Goal: Task Accomplishment & Management: Manage account settings

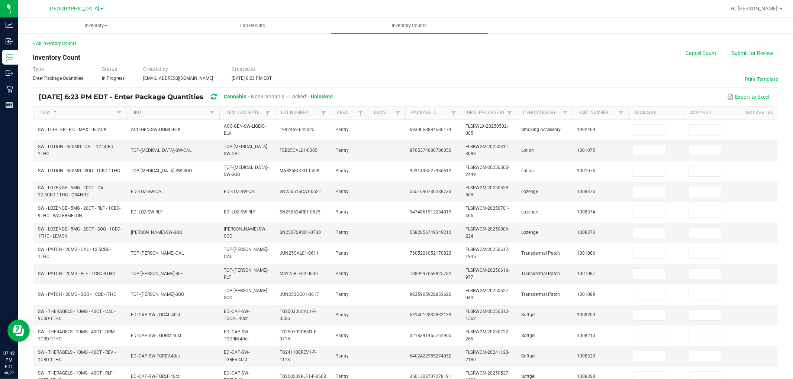
scroll to position [186, 0]
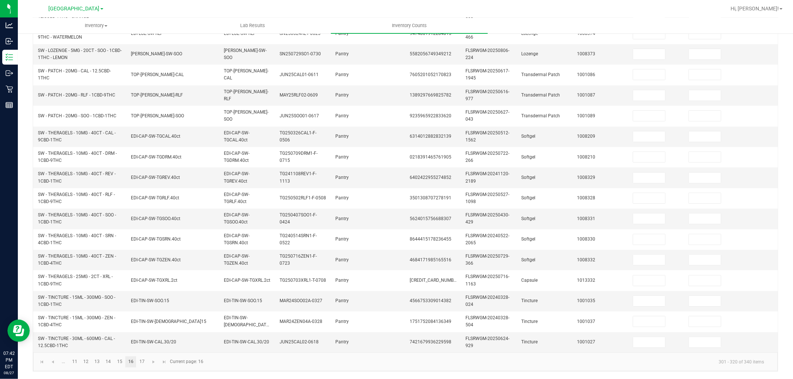
click at [131, 362] on link "16" at bounding box center [130, 362] width 11 height 11
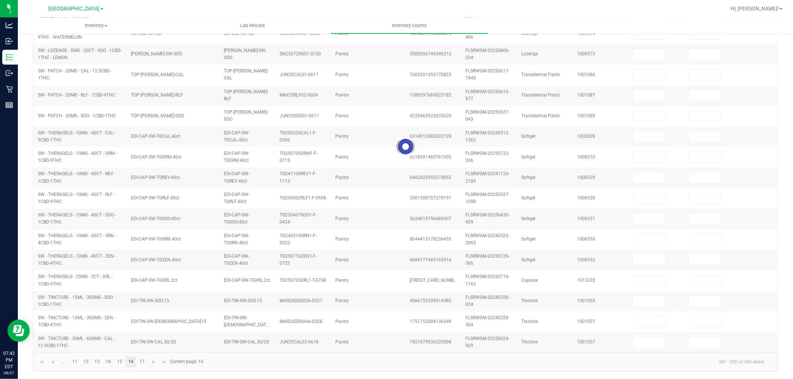
type input "5"
type input "0"
type input "1"
type input "0"
type input "9"
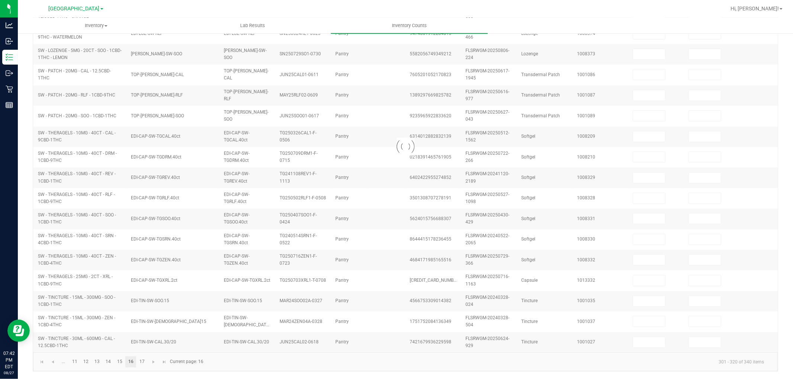
type input "0"
type input "9"
type input "0"
type input "3"
type input "0"
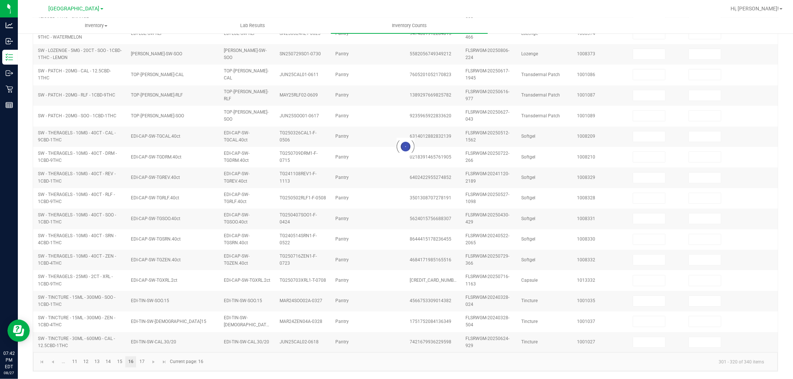
type input "17"
type input "2"
type input "13"
type input "0"
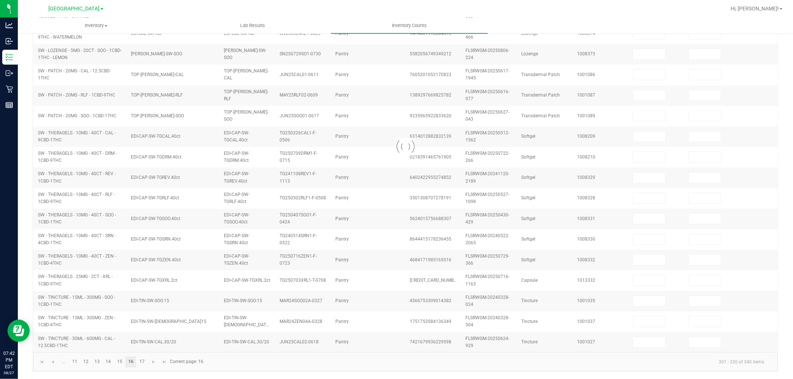
type input "4"
type input "0"
type input "2"
type input "0"
type input "3"
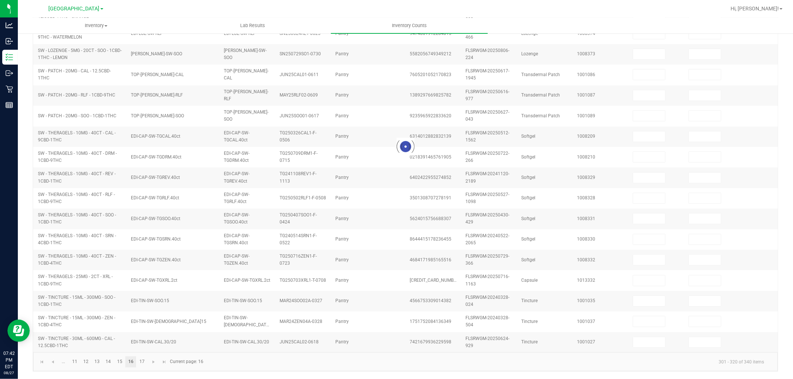
type input "0"
type input "4"
type input "0"
type input "5"
type input "0"
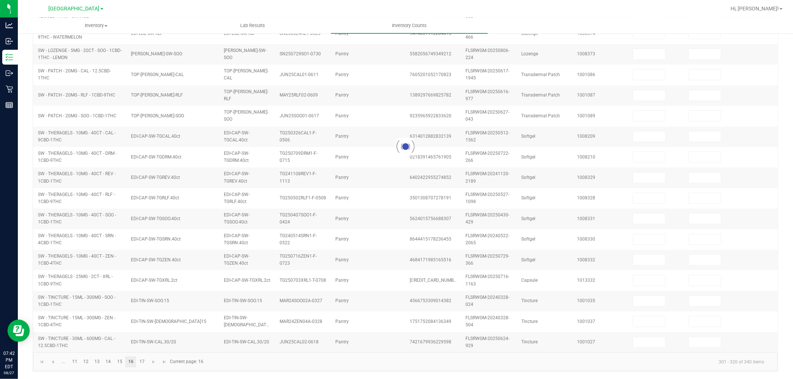
type input "5"
type input "0"
type input "3"
type input "0"
type input "2"
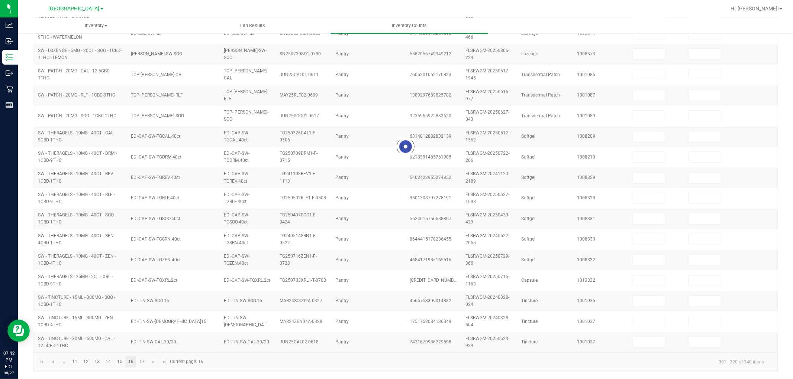
type input "0"
type input "6"
type input "0"
type input "9"
type input "0"
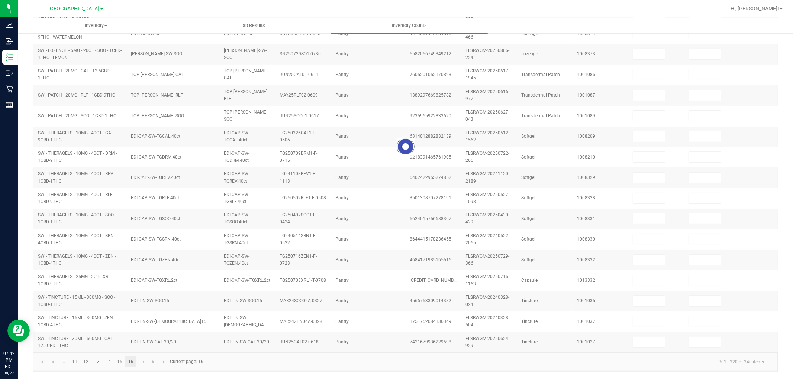
type input "1"
type input "0"
type input "5"
type input "0"
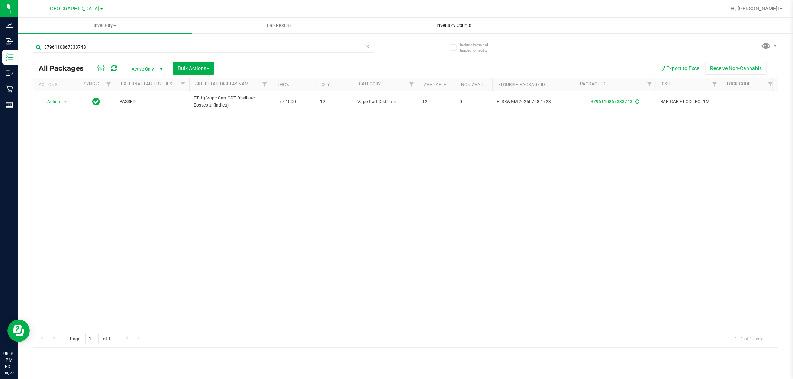
click at [462, 24] on span "Inventory Counts" at bounding box center [453, 25] width 55 height 7
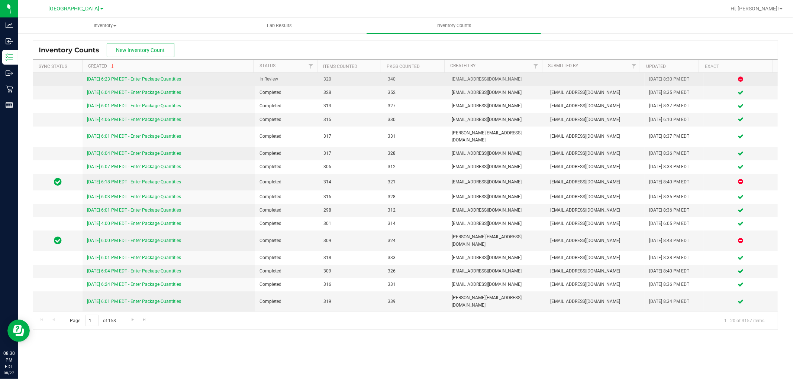
click at [171, 79] on link "8/27/25 6:23 PM EDT - Enter Package Quantities" at bounding box center [134, 79] width 94 height 5
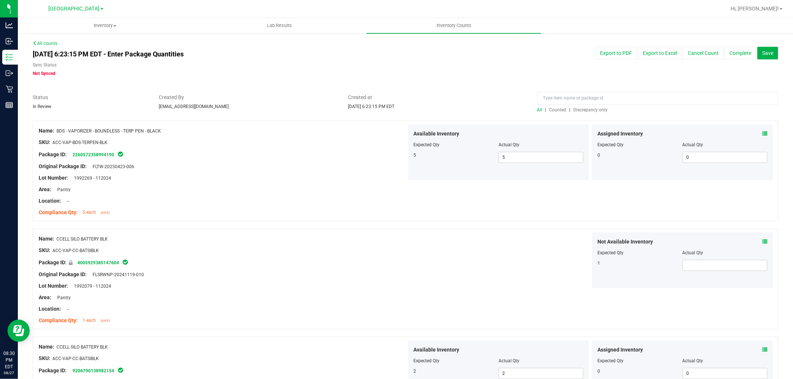
click at [588, 110] on span "Discrepancy only" at bounding box center [590, 109] width 34 height 5
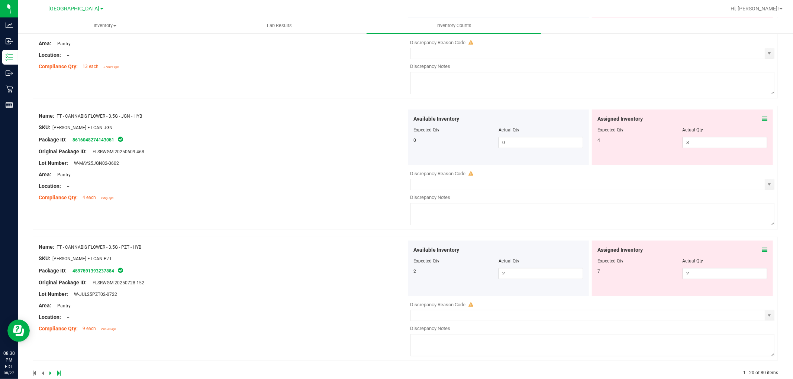
scroll to position [2398, 0]
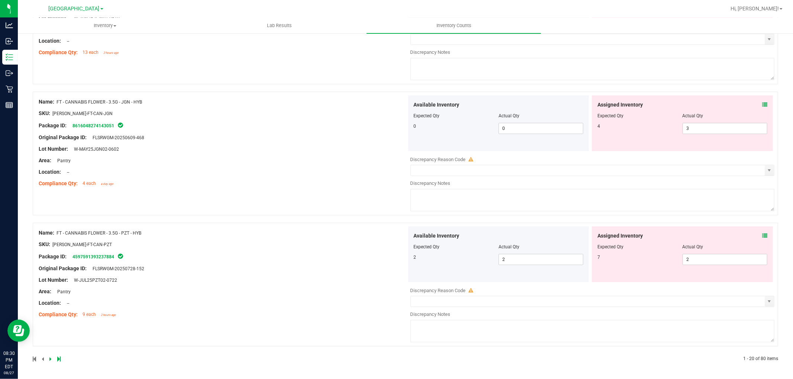
click at [57, 357] on icon at bounding box center [58, 359] width 3 height 4
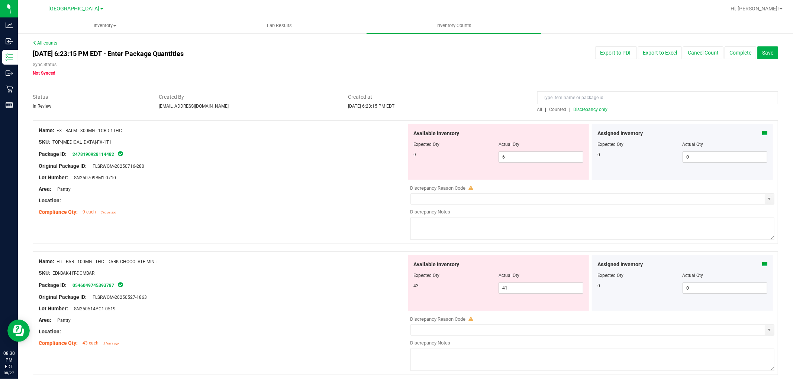
scroll to position [0, 0]
click at [755, 133] on div "Assigned Inventory" at bounding box center [682, 134] width 170 height 8
click at [762, 132] on icon at bounding box center [764, 133] width 5 height 5
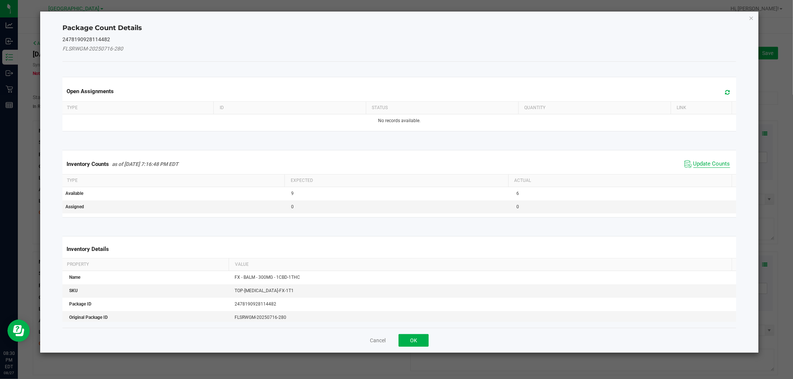
click at [715, 164] on span "Update Counts" at bounding box center [711, 164] width 37 height 7
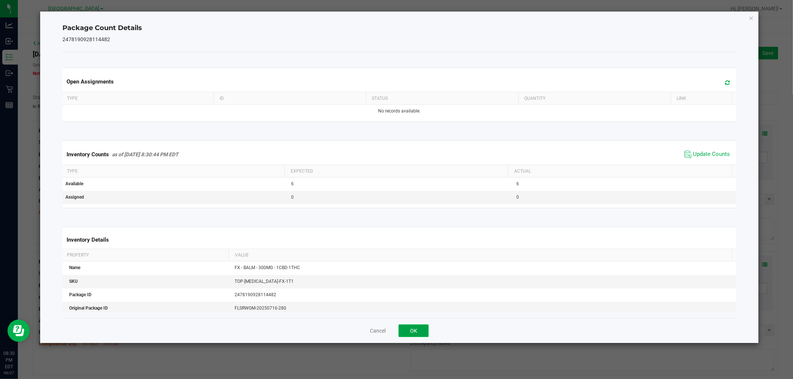
click at [404, 329] on button "OK" at bounding box center [413, 331] width 30 height 13
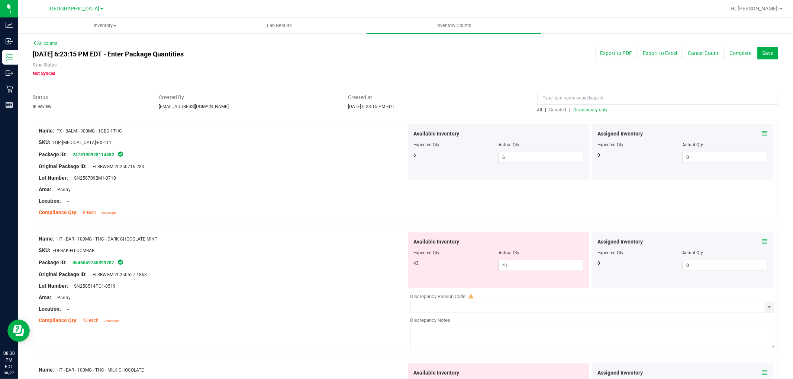
click at [761, 240] on div "Assigned Inventory Expected Qty Actual Qty 0 0 0" at bounding box center [682, 261] width 181 height 56
click at [762, 240] on icon at bounding box center [764, 241] width 5 height 5
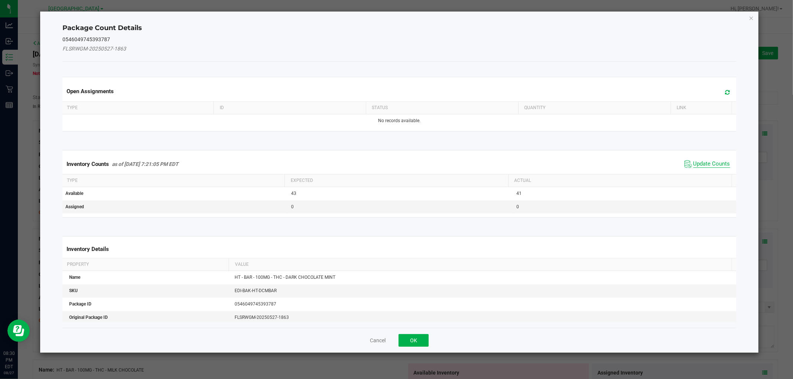
click at [704, 164] on span "Update Counts" at bounding box center [711, 164] width 37 height 7
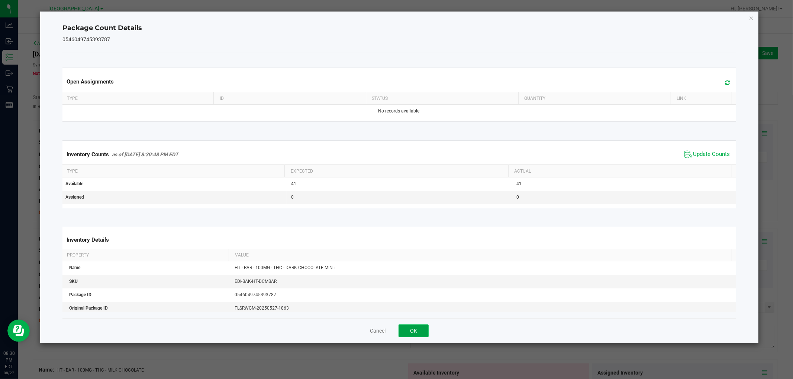
click at [424, 328] on button "OK" at bounding box center [413, 331] width 30 height 13
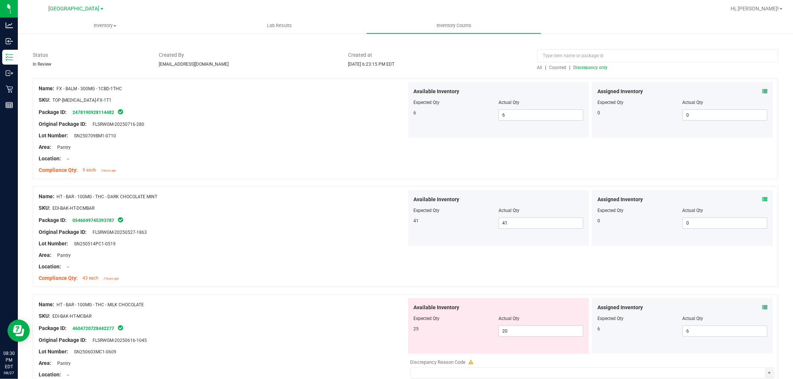
scroll to position [82, 0]
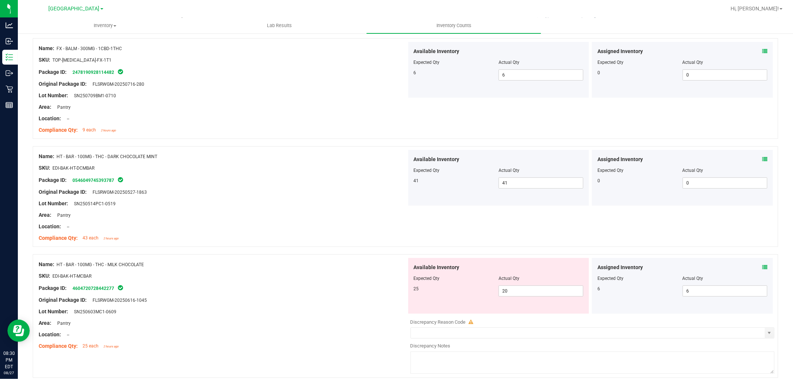
click at [762, 266] on icon at bounding box center [764, 267] width 5 height 5
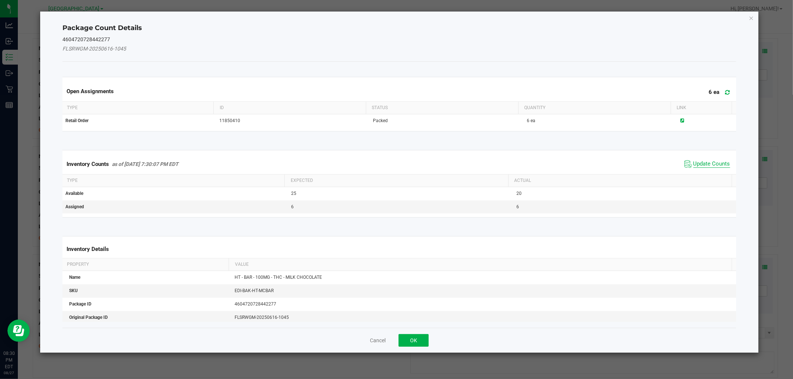
click at [699, 161] on span "Update Counts" at bounding box center [711, 164] width 37 height 7
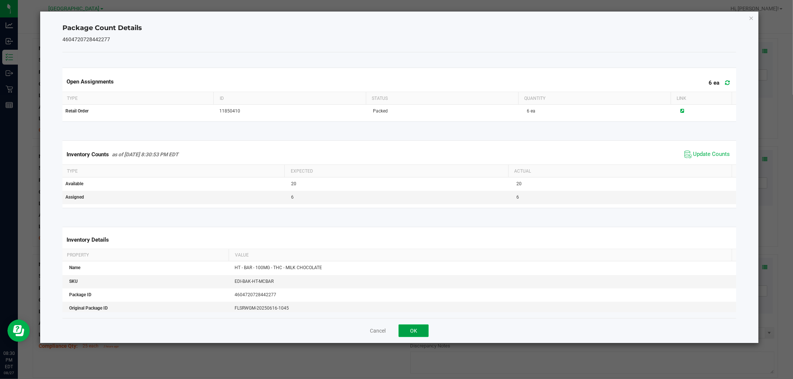
click at [414, 333] on button "OK" at bounding box center [413, 331] width 30 height 13
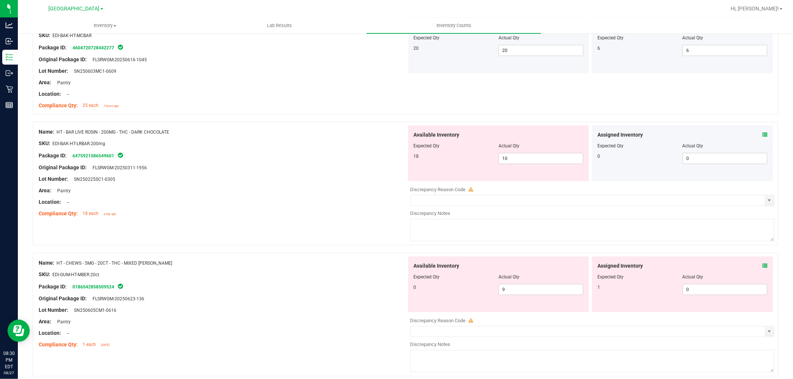
scroll to position [330, 0]
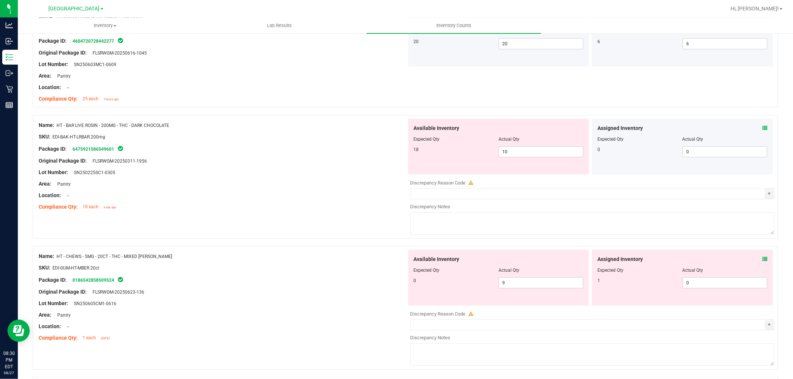
click at [762, 130] on icon at bounding box center [764, 128] width 5 height 5
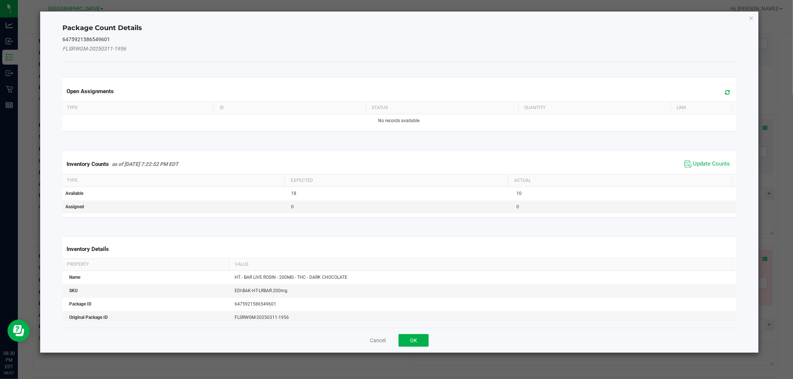
click at [708, 157] on div "Inventory Counts as of Aug 27, 2025 7:22:52 PM EDT Update Counts" at bounding box center [399, 164] width 676 height 20
click at [706, 164] on span "Update Counts" at bounding box center [711, 164] width 37 height 7
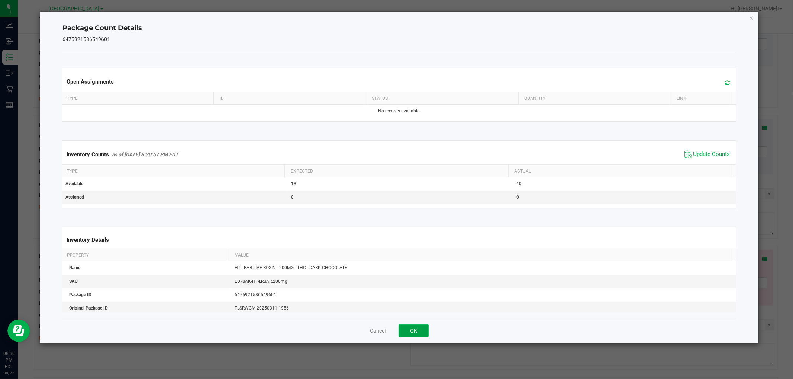
click at [421, 335] on button "OK" at bounding box center [413, 331] width 30 height 13
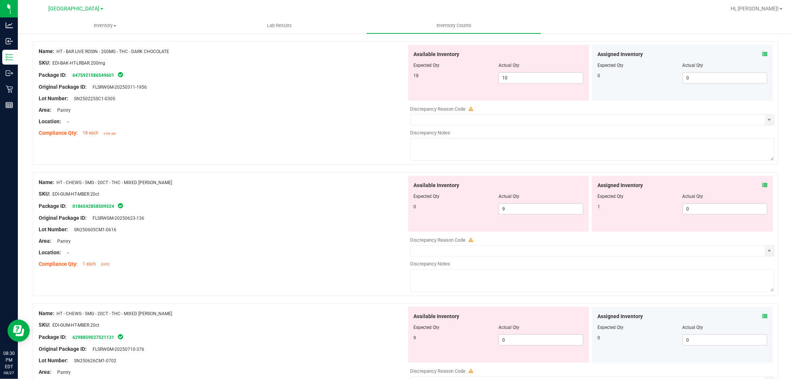
scroll to position [413, 0]
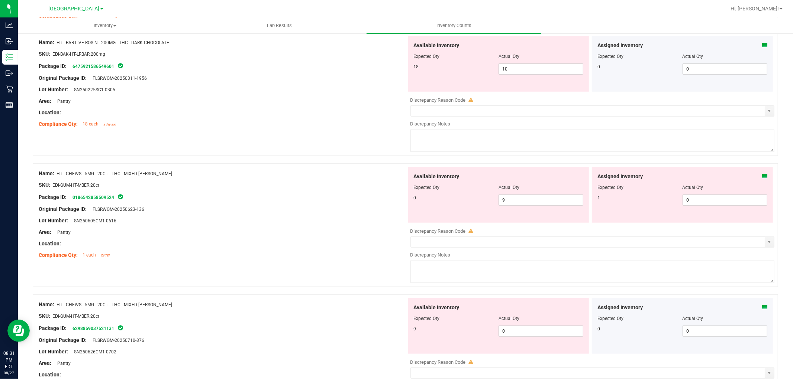
click at [762, 45] on icon at bounding box center [764, 45] width 5 height 5
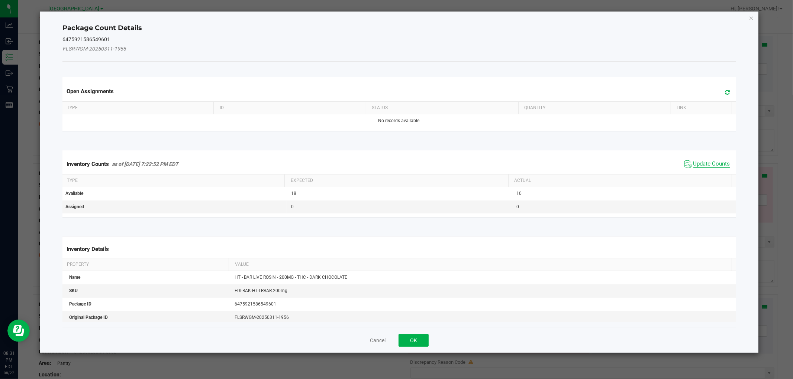
click at [693, 163] on span "Update Counts" at bounding box center [711, 164] width 37 height 7
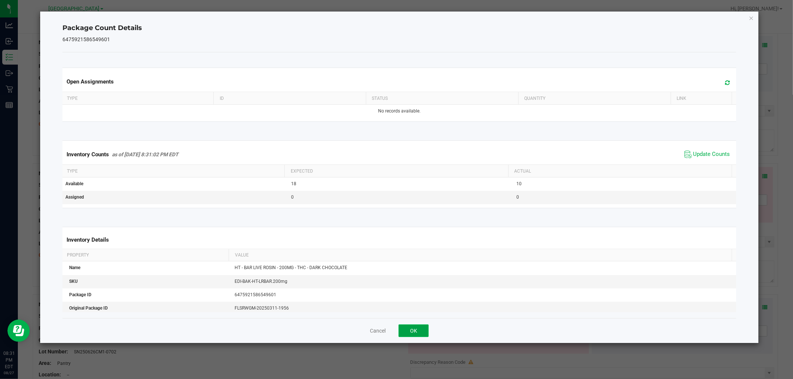
click at [406, 327] on button "OK" at bounding box center [413, 331] width 30 height 13
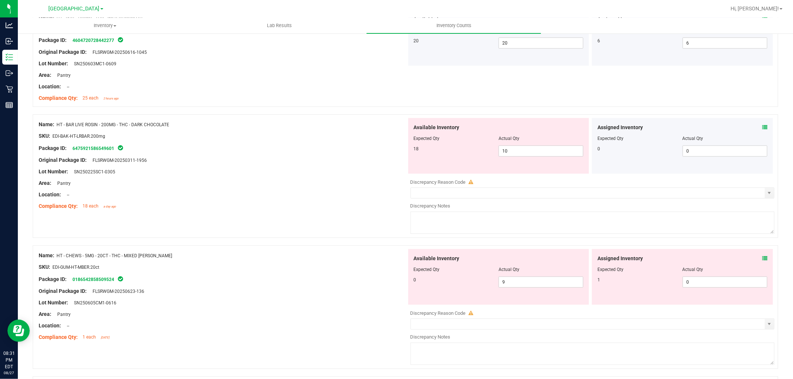
scroll to position [330, 0]
click at [528, 150] on span "10 10" at bounding box center [540, 151] width 85 height 11
type input "18"
click at [757, 257] on div "Assigned Inventory Expected Qty Actual Qty 1 0 0" at bounding box center [682, 278] width 181 height 56
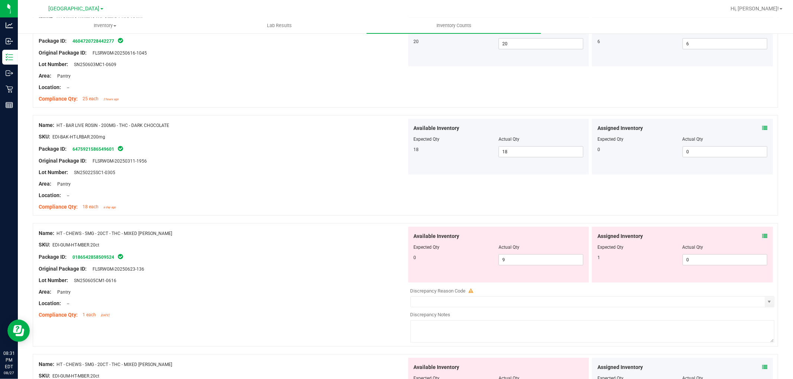
click at [762, 233] on span at bounding box center [764, 237] width 5 height 8
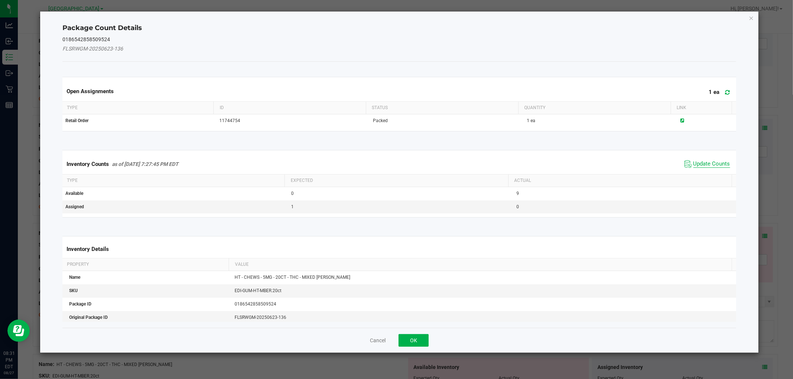
click at [697, 164] on span "Update Counts" at bounding box center [711, 164] width 37 height 7
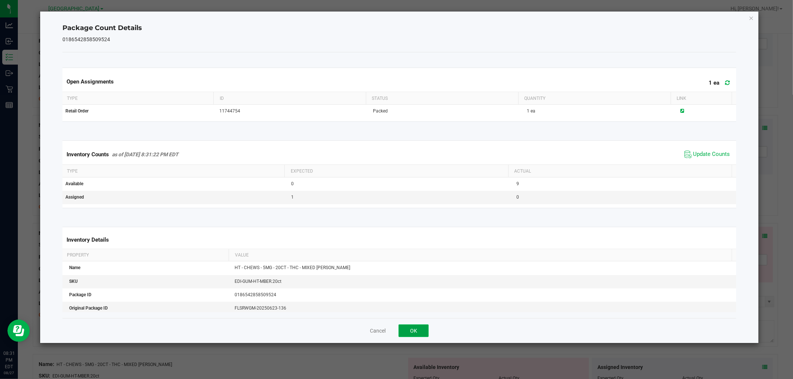
click at [411, 331] on button "OK" at bounding box center [413, 331] width 30 height 13
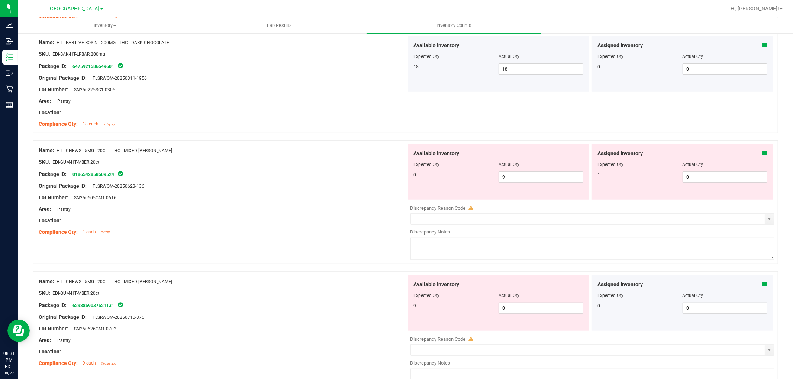
scroll to position [454, 0]
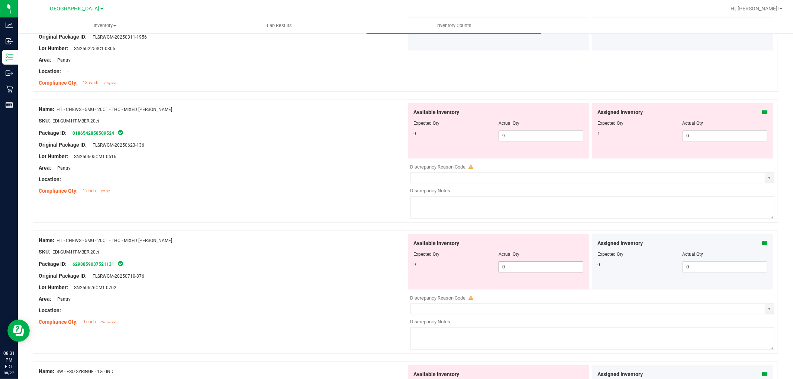
click at [531, 269] on span "0 0" at bounding box center [540, 267] width 85 height 11
type input "9"
click at [522, 131] on span "9 9" at bounding box center [540, 135] width 85 height 11
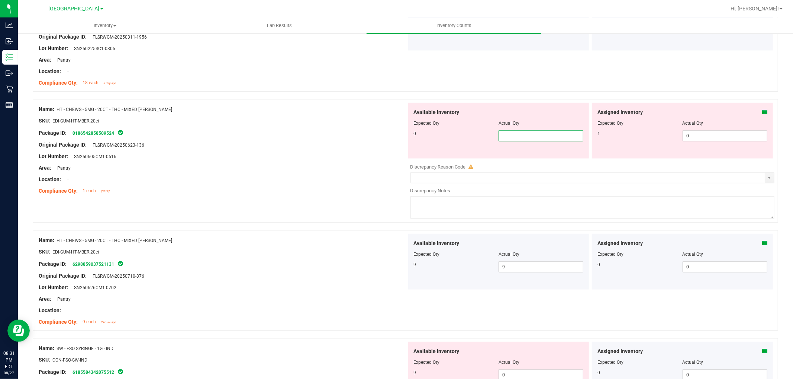
type input "0"
click at [728, 138] on span "0 0" at bounding box center [724, 135] width 85 height 11
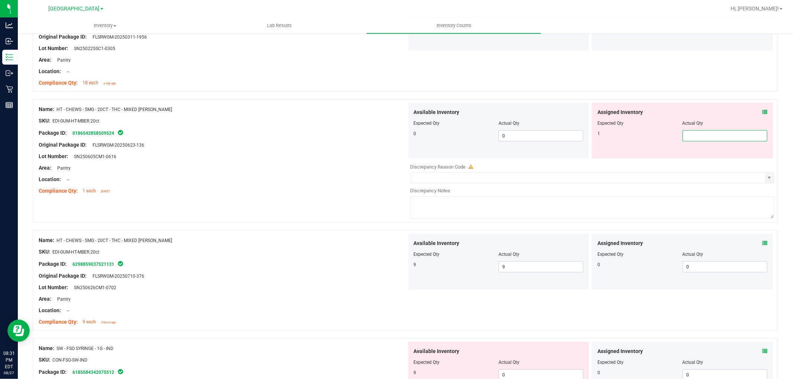
type input "1"
click at [291, 265] on div "Name: HT - CHEWS - 5MG - 20CT - THC - MIXED BERRY SKU: EDI-GUM-HT-MBER.20ct Pac…" at bounding box center [223, 281] width 368 height 95
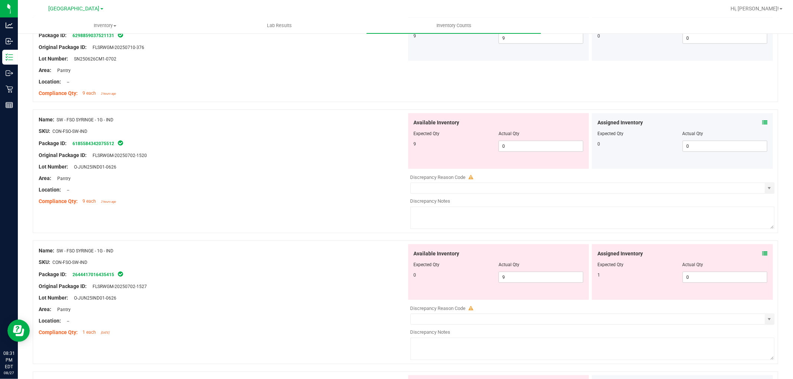
scroll to position [660, 0]
click at [528, 146] on span "0 0" at bounding box center [540, 145] width 85 height 11
type input "9"
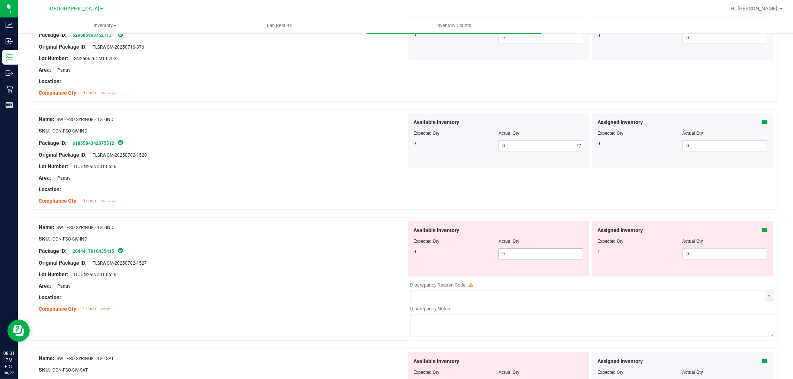
type input "9"
click at [549, 279] on div "Available Inventory Expected Qty Actual Qty 0 9 9" at bounding box center [590, 280] width 368 height 118
type input "0"
click at [327, 236] on div "SKU: CON-FSO-SW-IND" at bounding box center [223, 239] width 368 height 8
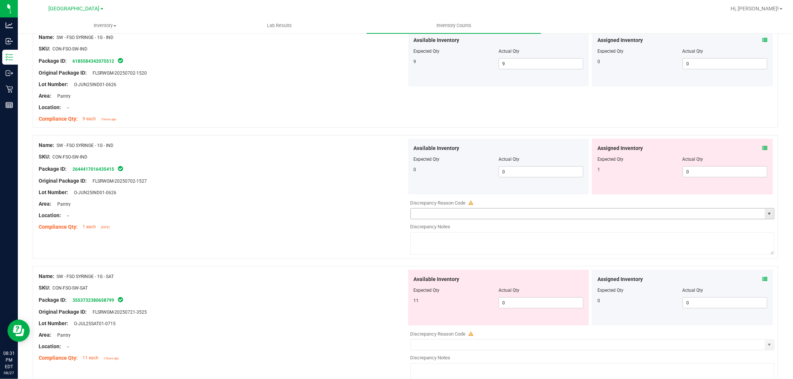
scroll to position [743, 0]
click at [762, 144] on span at bounding box center [764, 148] width 5 height 8
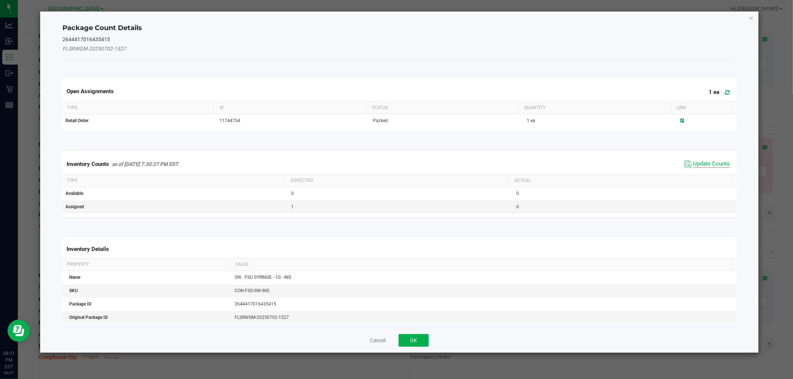
click at [701, 162] on span "Update Counts" at bounding box center [711, 164] width 37 height 7
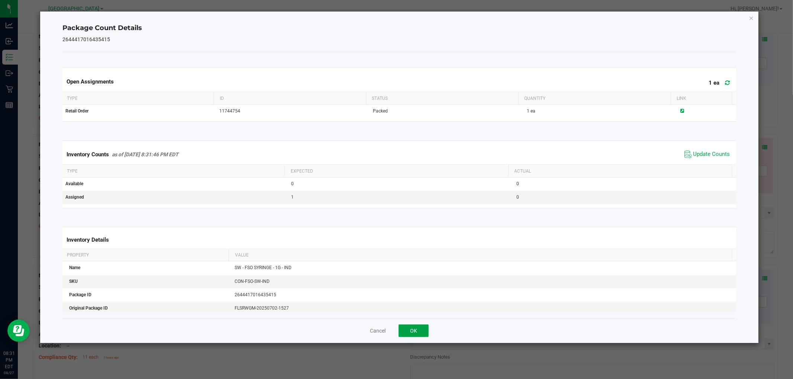
click at [422, 334] on button "OK" at bounding box center [413, 331] width 30 height 13
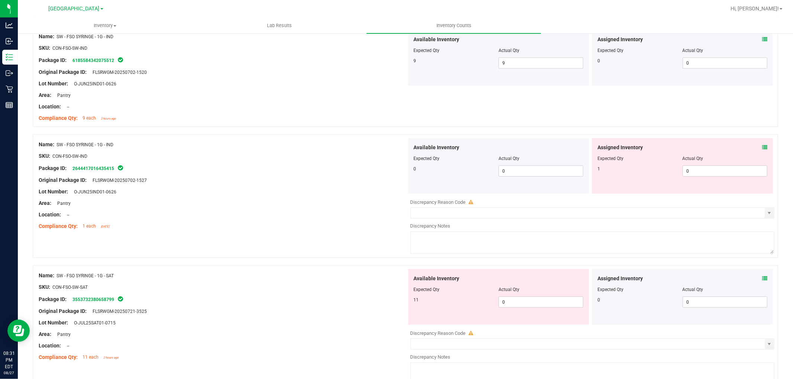
click at [762, 147] on icon at bounding box center [764, 147] width 5 height 5
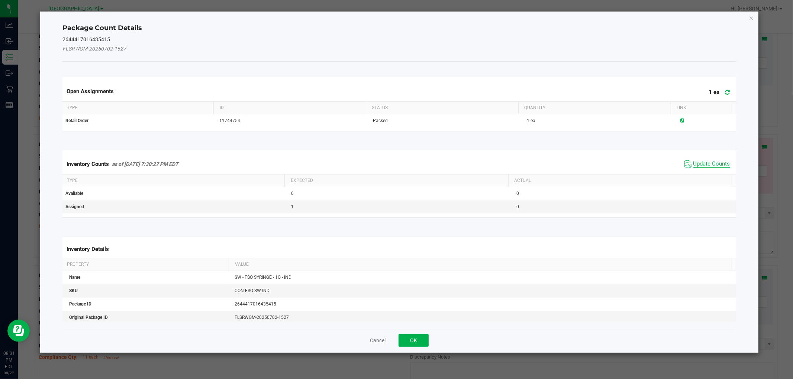
click at [707, 162] on span "Update Counts" at bounding box center [711, 164] width 37 height 7
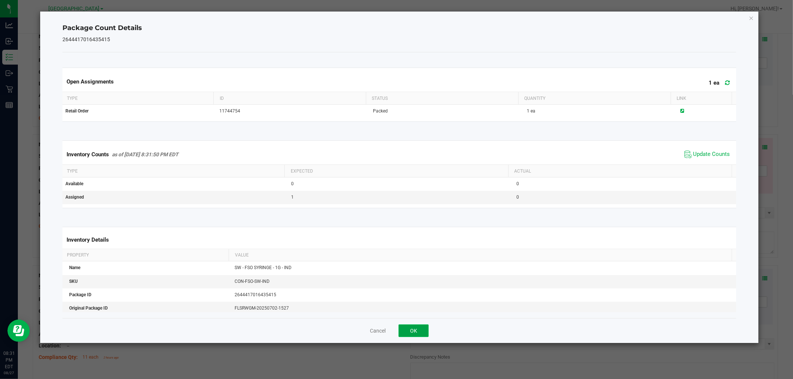
click at [420, 329] on button "OK" at bounding box center [413, 331] width 30 height 13
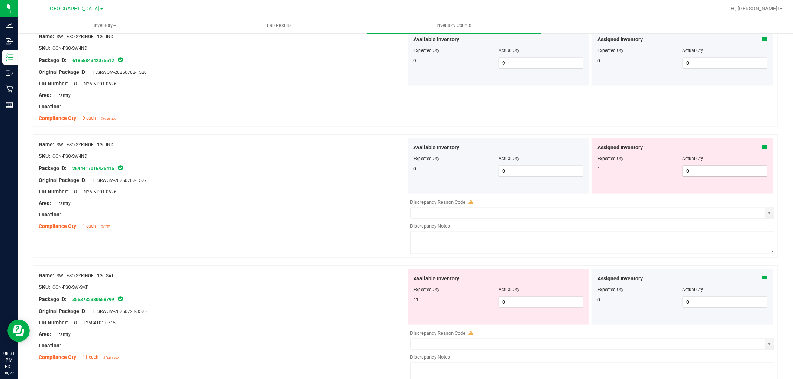
click at [717, 171] on span "0 0" at bounding box center [724, 171] width 85 height 11
type input "1"
click at [316, 311] on div "Name: SW - FSO SYRINGE - 1G - SAT SKU: CON-FSO-SW-SAT Package ID: 3553732380658…" at bounding box center [223, 316] width 368 height 95
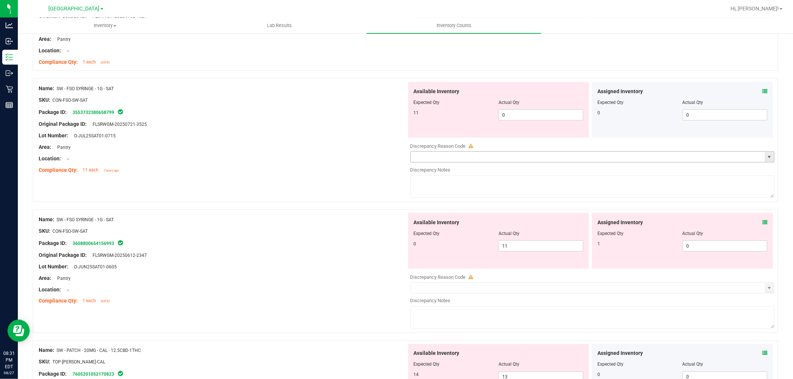
scroll to position [908, 0]
click at [516, 115] on span "0 0" at bounding box center [540, 114] width 85 height 11
type input "11"
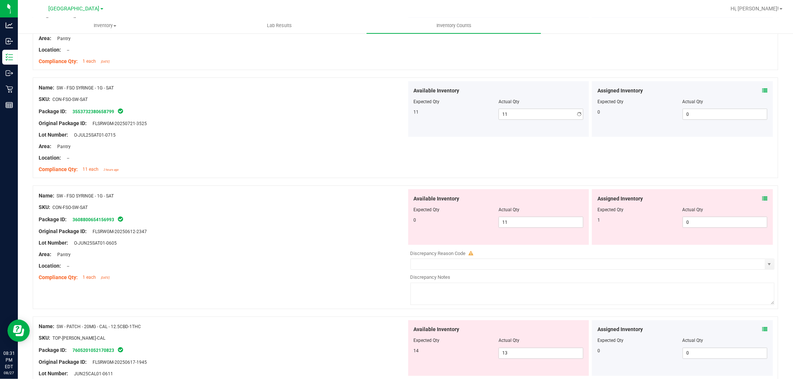
click at [337, 239] on div "Name: SW - FSO SYRINGE - 1G - SAT SKU: CON-FSO-SW-SAT Package ID: 3608800654156…" at bounding box center [223, 236] width 368 height 95
click at [762, 197] on icon at bounding box center [764, 198] width 5 height 5
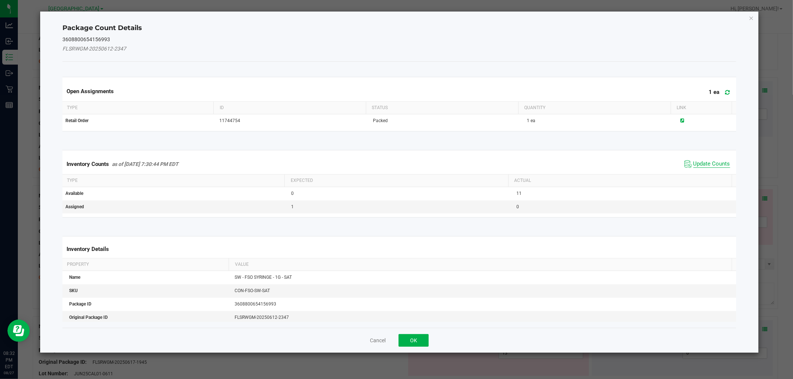
click at [696, 162] on span "Update Counts" at bounding box center [711, 164] width 37 height 7
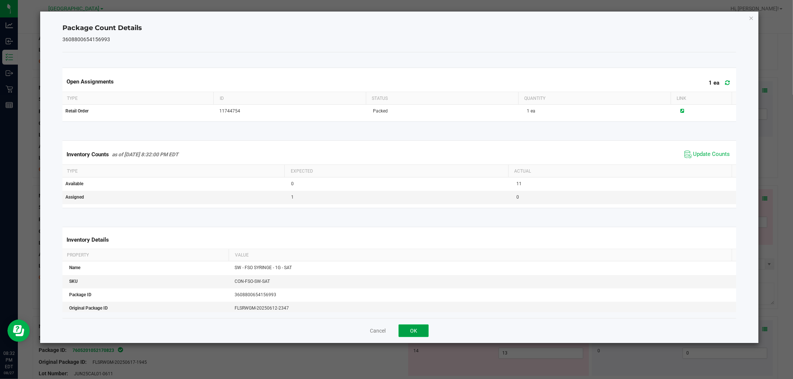
click at [411, 330] on button "OK" at bounding box center [413, 331] width 30 height 13
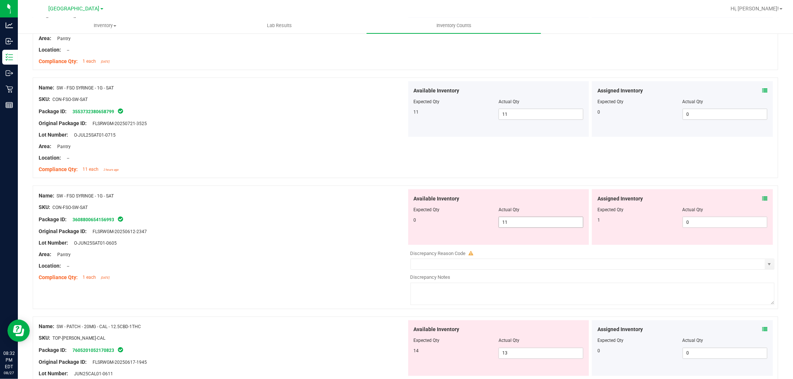
click at [528, 226] on span "11 11" at bounding box center [540, 222] width 85 height 11
type input "1"
click at [341, 277] on div "Compliance Qty: 1 each 22 days ago" at bounding box center [223, 278] width 368 height 8
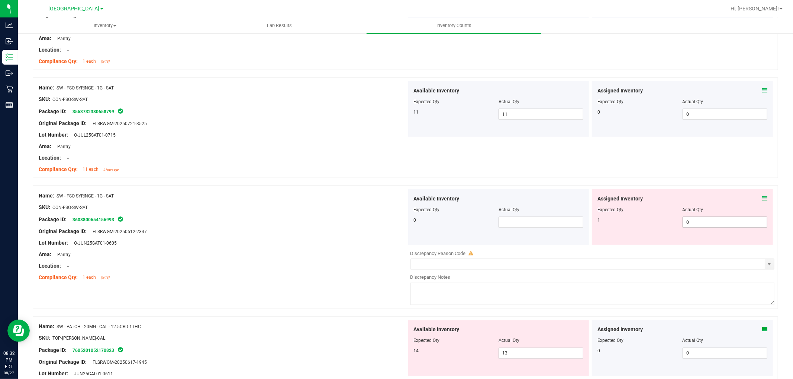
click at [701, 223] on span "0 0" at bounding box center [724, 222] width 85 height 11
type input "1"
click at [347, 238] on div at bounding box center [223, 238] width 368 height 4
type input "1"
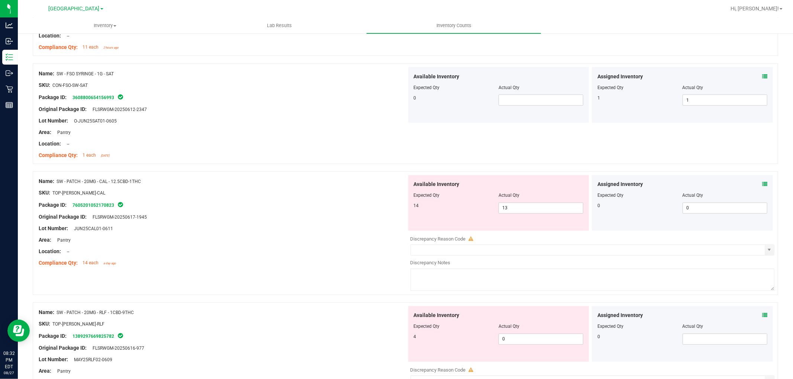
scroll to position [1032, 0]
click at [762, 181] on icon at bounding box center [764, 183] width 5 height 5
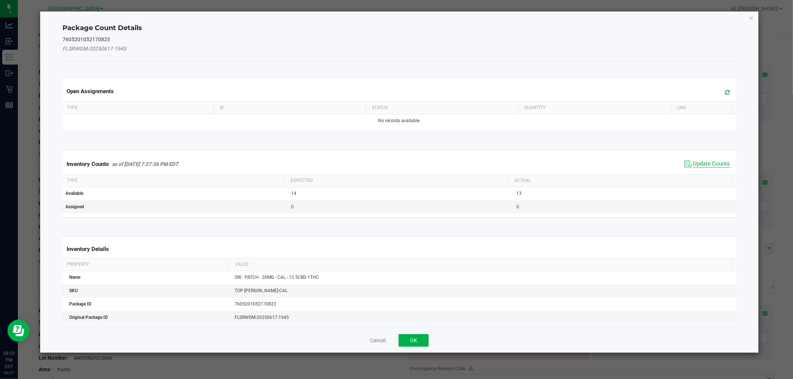
click at [703, 162] on span "Update Counts" at bounding box center [711, 164] width 37 height 7
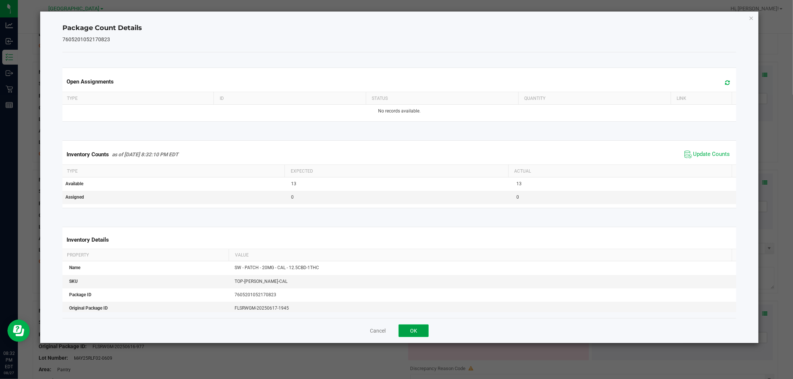
click at [414, 331] on button "OK" at bounding box center [413, 331] width 30 height 13
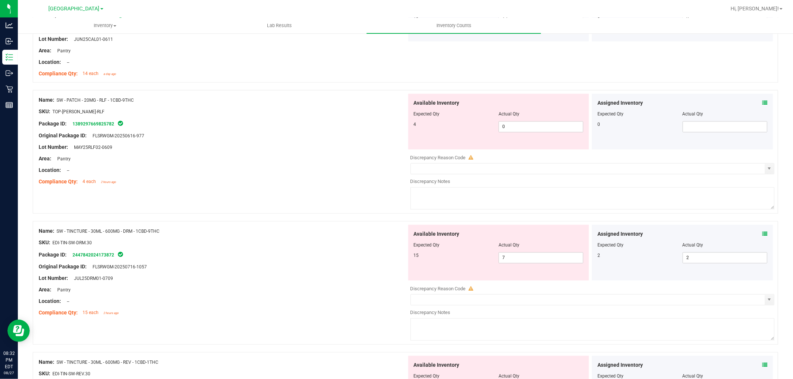
scroll to position [1238, 0]
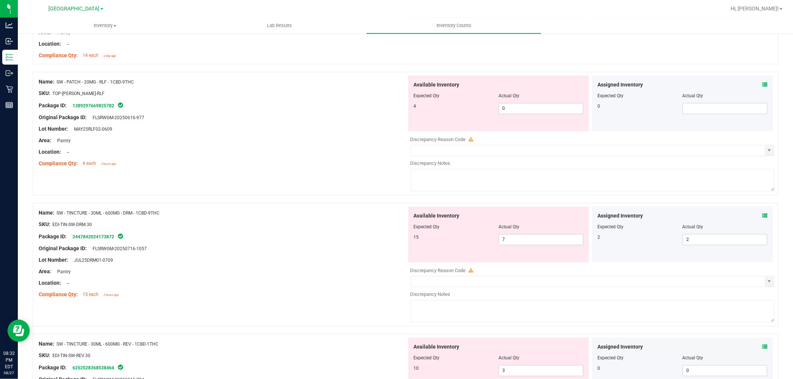
click at [762, 84] on icon at bounding box center [764, 84] width 5 height 5
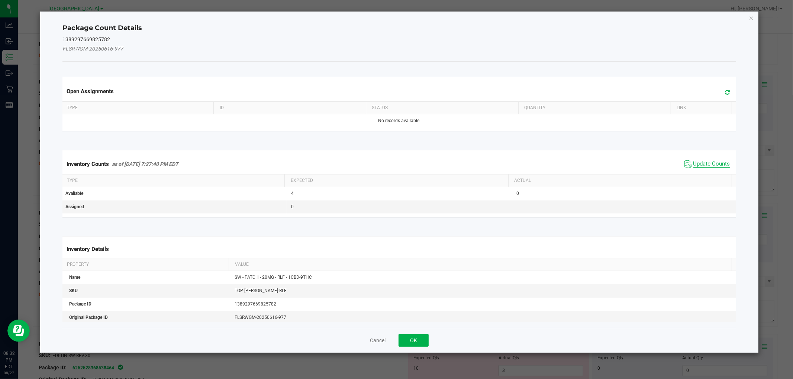
click at [708, 165] on span "Update Counts" at bounding box center [711, 164] width 37 height 7
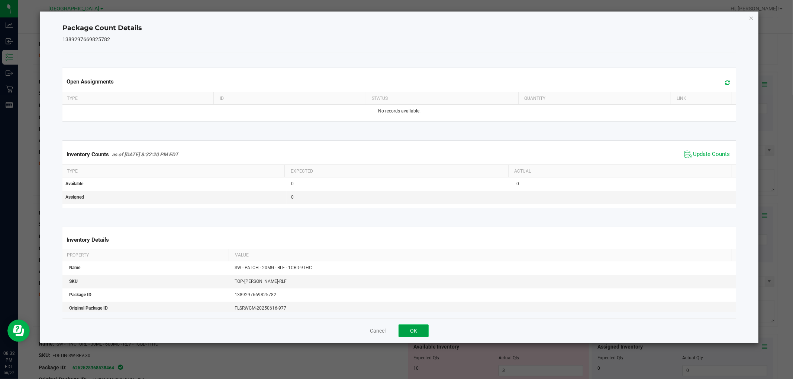
click at [421, 333] on button "OK" at bounding box center [413, 331] width 30 height 13
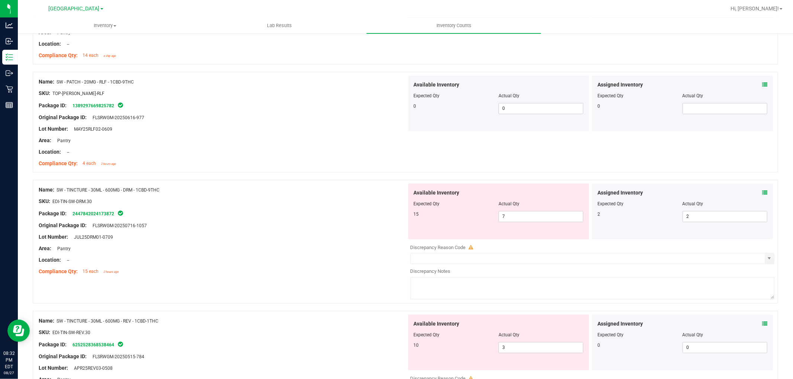
click at [762, 192] on icon at bounding box center [764, 192] width 5 height 5
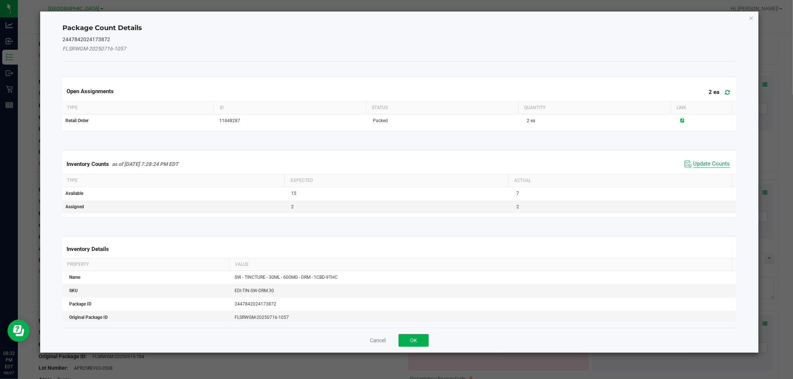
click at [701, 165] on span "Update Counts" at bounding box center [711, 164] width 37 height 7
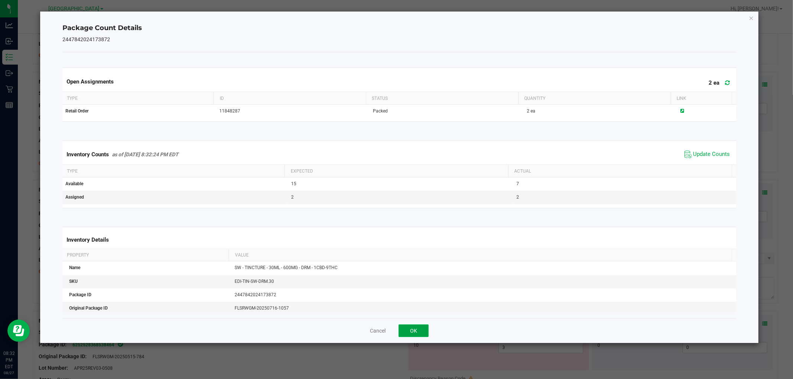
click at [425, 325] on button "OK" at bounding box center [413, 331] width 30 height 13
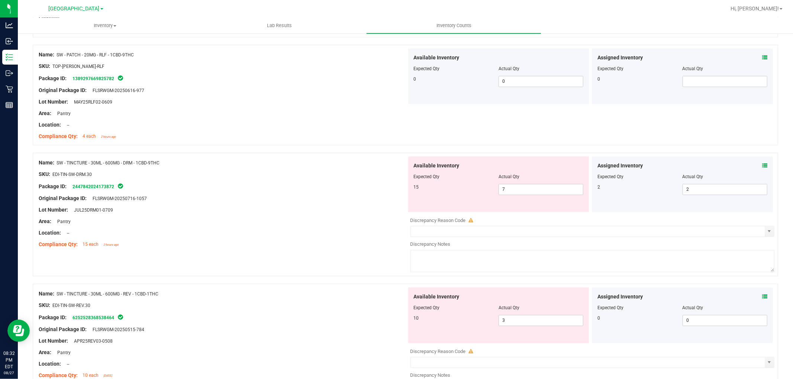
scroll to position [1280, 0]
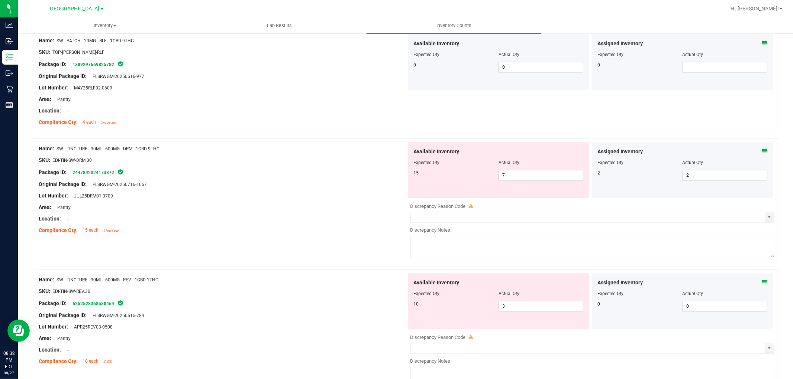
click at [762, 282] on icon at bounding box center [764, 282] width 5 height 5
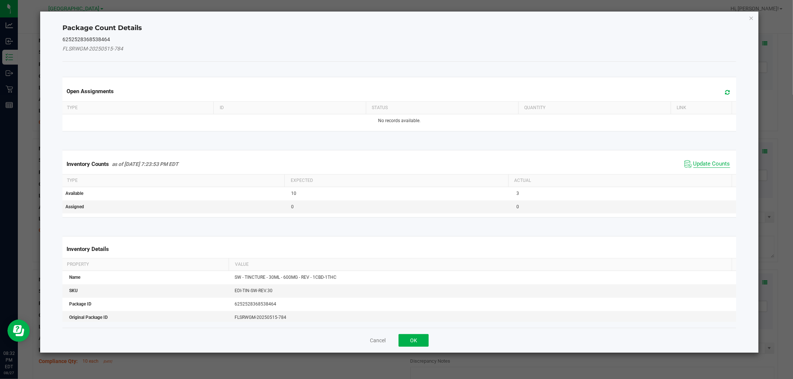
click at [698, 165] on span "Update Counts" at bounding box center [711, 164] width 37 height 7
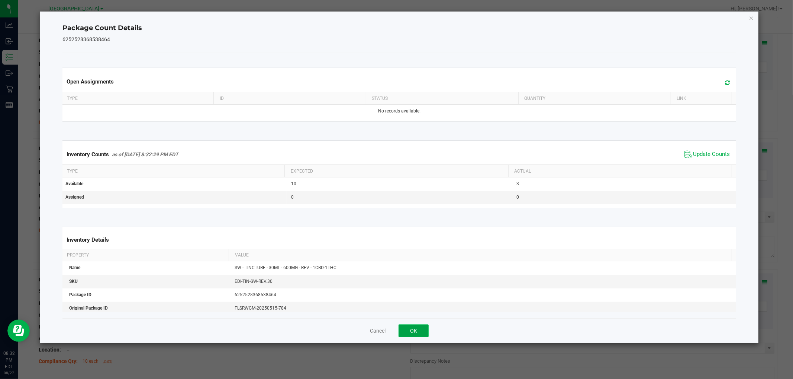
click at [422, 332] on button "OK" at bounding box center [413, 331] width 30 height 13
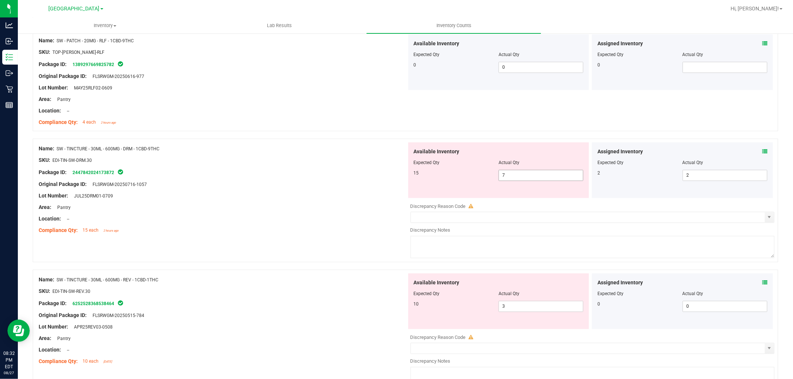
click at [513, 174] on span "7 7" at bounding box center [540, 175] width 85 height 11
type input "15"
click at [380, 234] on div "Compliance Qty: 15 each 2 hours ago" at bounding box center [223, 231] width 368 height 8
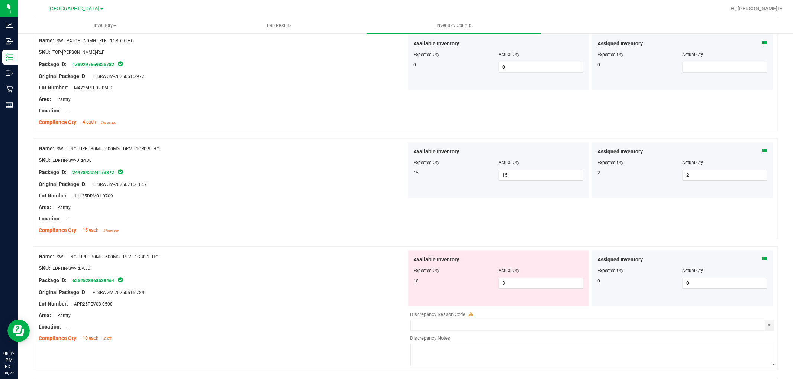
scroll to position [1403, 0]
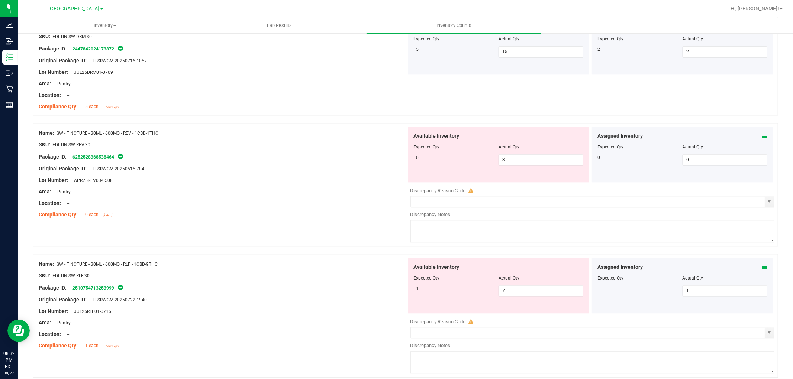
click at [758, 132] on div "Assigned Inventory Expected Qty Actual Qty 0 0 0" at bounding box center [682, 155] width 181 height 56
click at [561, 160] on span "3 3" at bounding box center [540, 159] width 85 height 11
type input "10"
click at [268, 305] on div "Name: SW - TINCTURE - 30ML - 600MG - RLF - 1CBD-9THC SKU: EDI-TIN-SW-RLF.30 Pac…" at bounding box center [223, 305] width 368 height 95
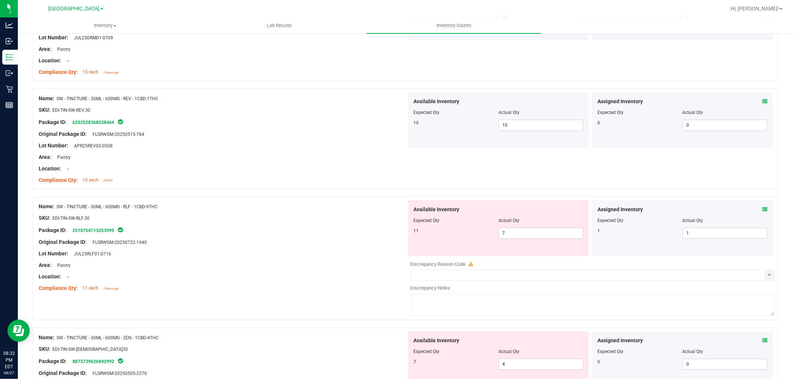
scroll to position [1569, 0]
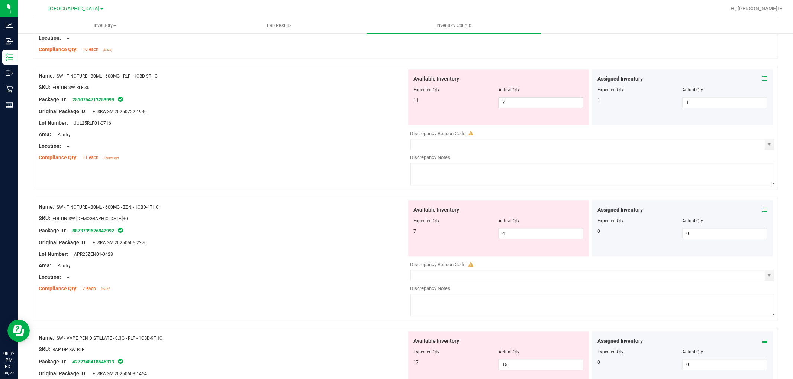
click at [512, 106] on span "7 7" at bounding box center [540, 102] width 85 height 11
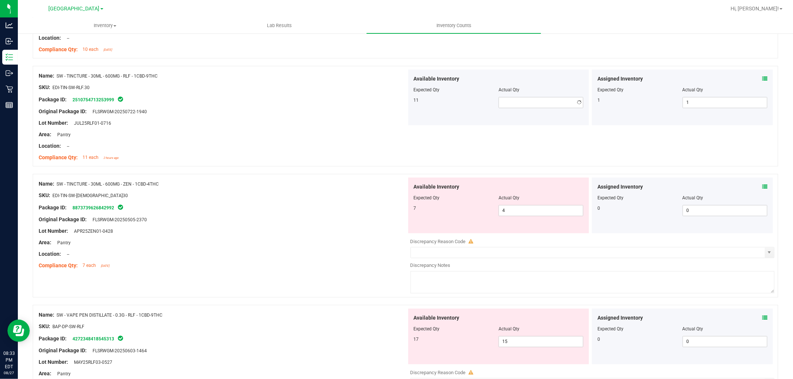
click at [761, 80] on div "Assigned Inventory Expected Qty Actual Qty 1 1 1" at bounding box center [682, 97] width 181 height 56
click at [762, 78] on icon at bounding box center [764, 78] width 5 height 5
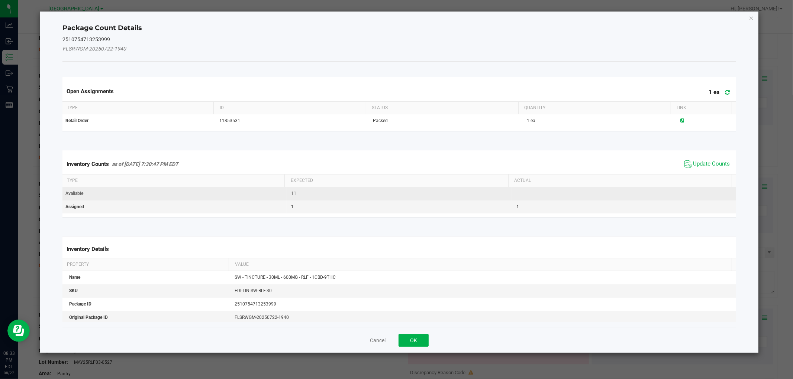
drag, startPoint x: 704, startPoint y: 164, endPoint x: 662, endPoint y: 197, distance: 53.4
click at [704, 164] on span "Update Counts" at bounding box center [711, 164] width 37 height 7
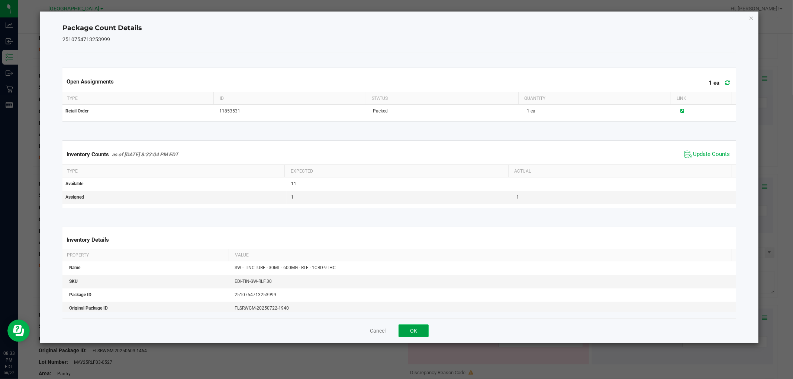
click at [414, 334] on button "OK" at bounding box center [413, 331] width 30 height 13
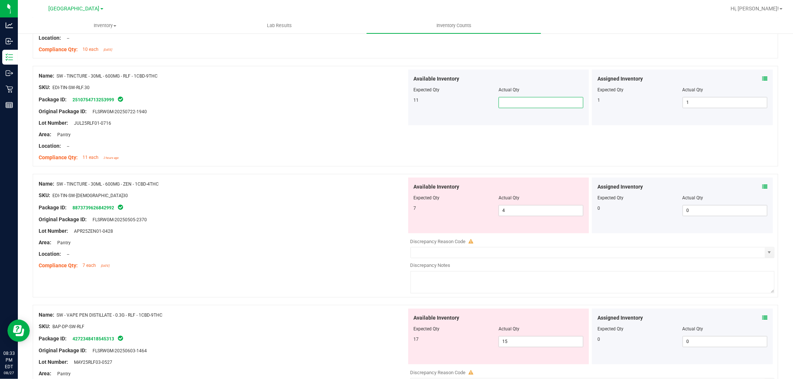
click at [513, 103] on span at bounding box center [540, 102] width 85 height 11
type input "11"
click at [269, 246] on div "Area: Pantry" at bounding box center [223, 243] width 368 height 8
click at [762, 185] on icon at bounding box center [764, 186] width 5 height 5
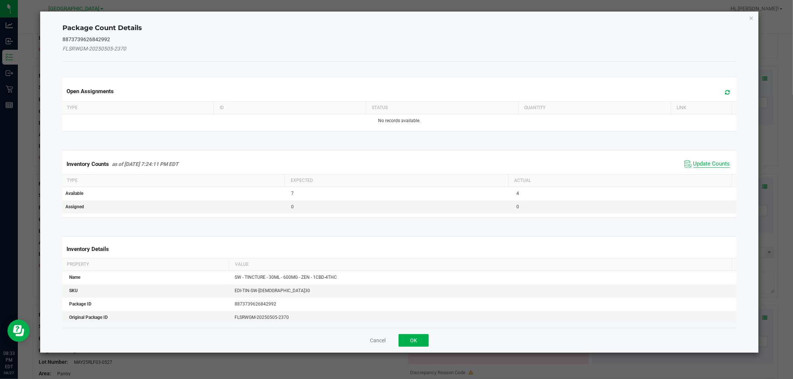
click at [701, 162] on span "Update Counts" at bounding box center [711, 164] width 37 height 7
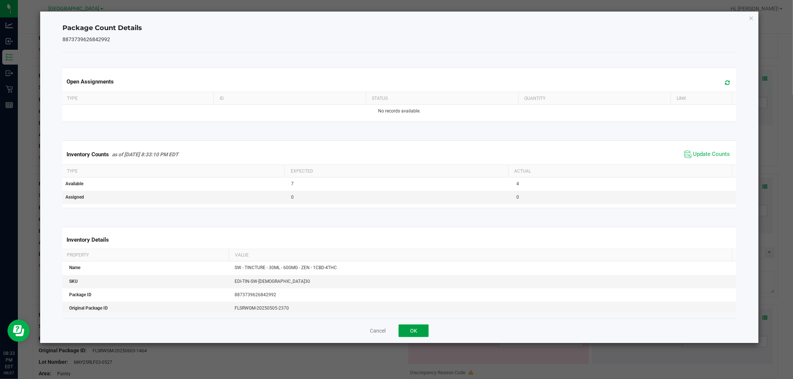
click at [425, 333] on button "OK" at bounding box center [413, 331] width 30 height 13
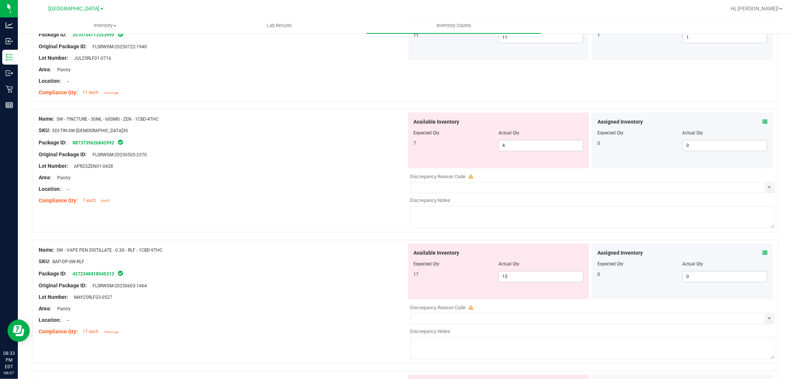
scroll to position [1651, 0]
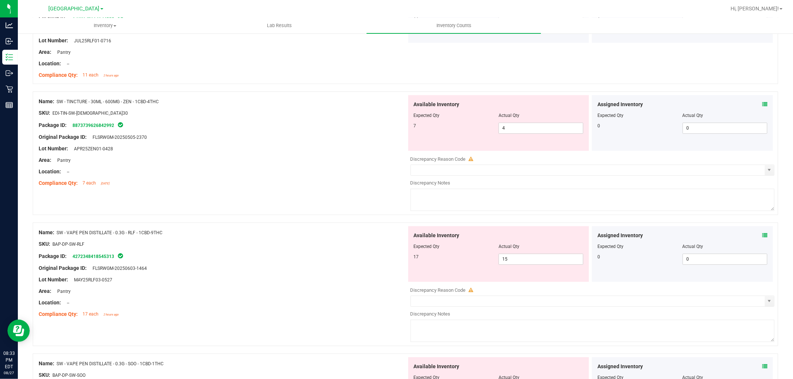
click at [518, 121] on div at bounding box center [499, 121] width 170 height 4
click at [517, 123] on span "4 4" at bounding box center [540, 128] width 85 height 11
type input "7"
click at [335, 143] on div at bounding box center [223, 143] width 368 height 4
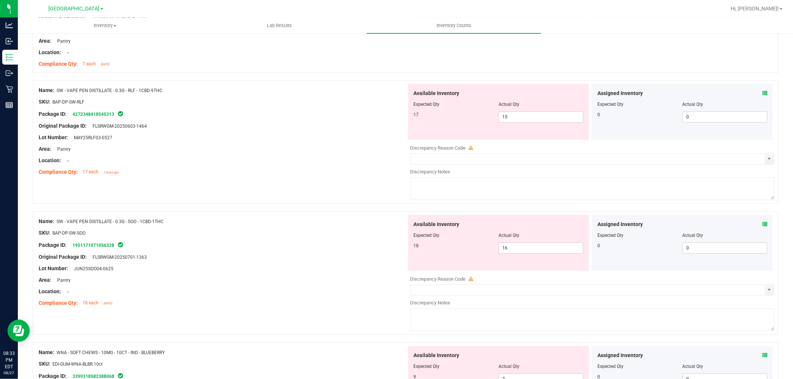
scroll to position [1775, 0]
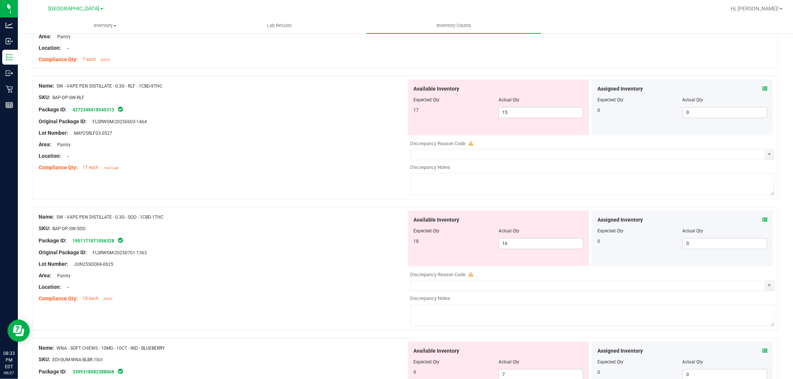
click at [762, 90] on icon at bounding box center [764, 88] width 5 height 5
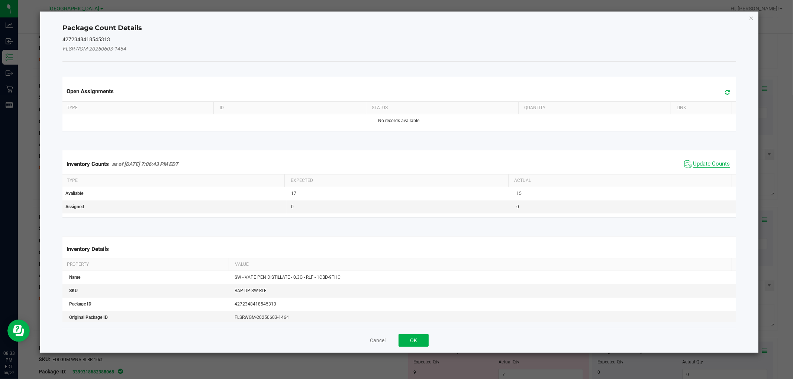
click at [694, 161] on span "Update Counts" at bounding box center [711, 164] width 37 height 7
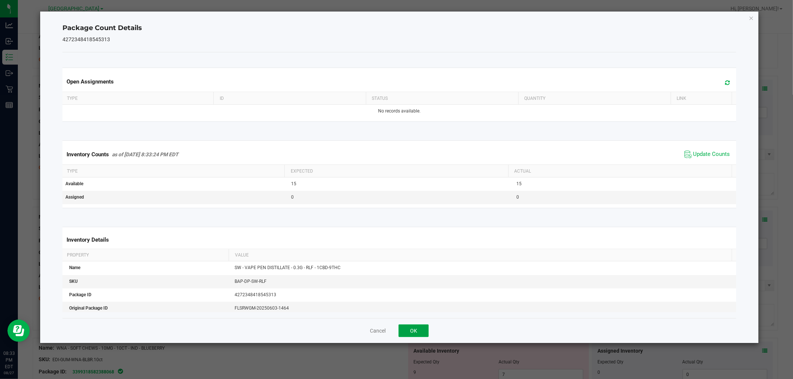
click at [415, 328] on button "OK" at bounding box center [413, 331] width 30 height 13
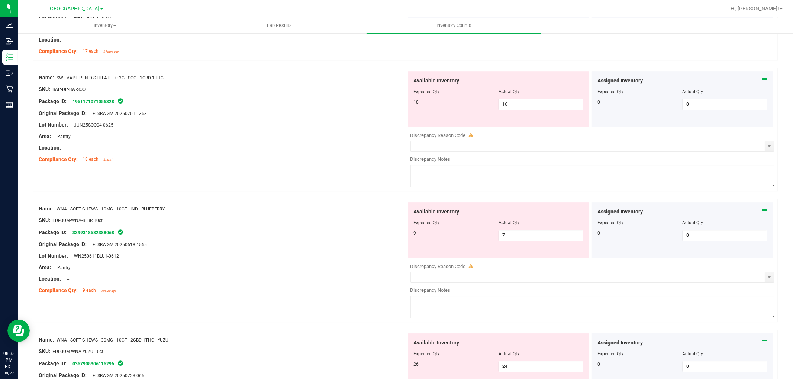
scroll to position [1899, 0]
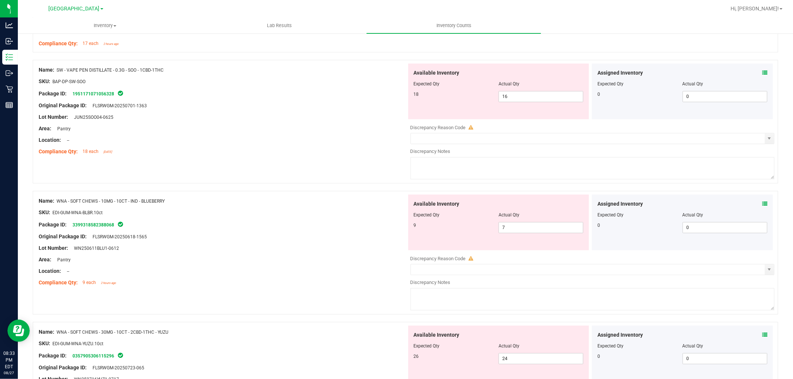
click at [762, 72] on icon at bounding box center [764, 72] width 5 height 5
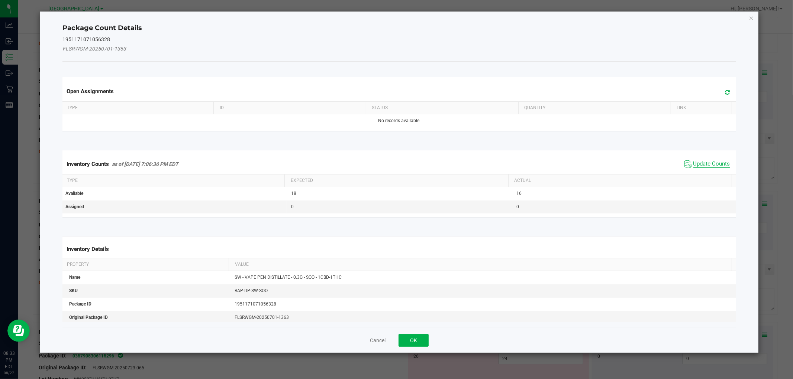
click at [694, 161] on span "Update Counts" at bounding box center [711, 164] width 37 height 7
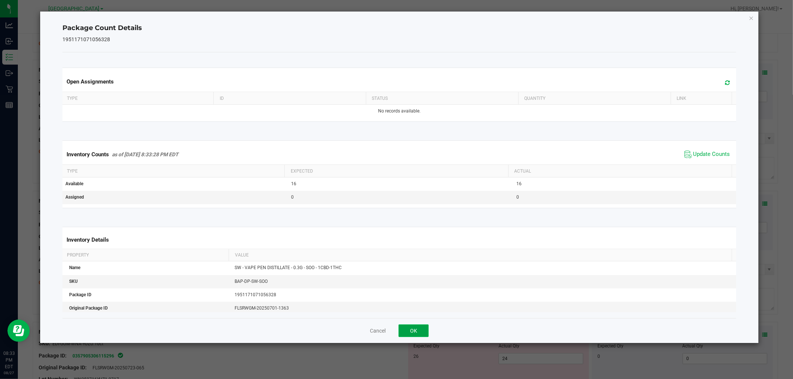
click at [413, 325] on button "OK" at bounding box center [413, 331] width 30 height 13
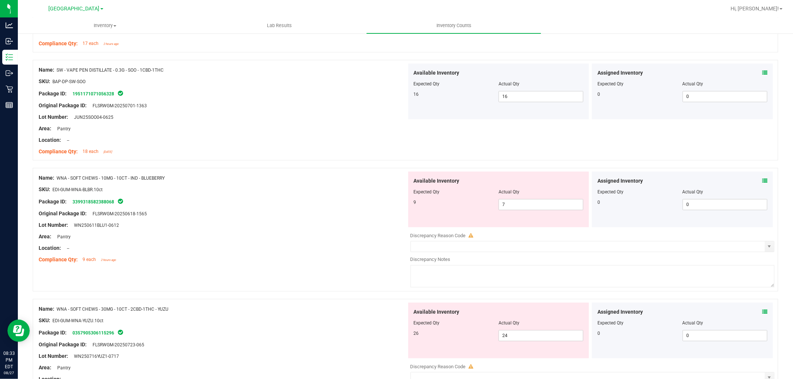
click at [762, 180] on icon at bounding box center [764, 180] width 5 height 5
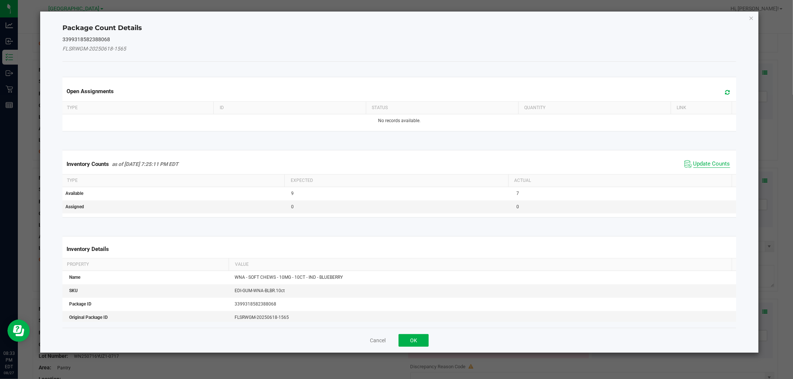
click at [709, 164] on span "Update Counts" at bounding box center [711, 164] width 37 height 7
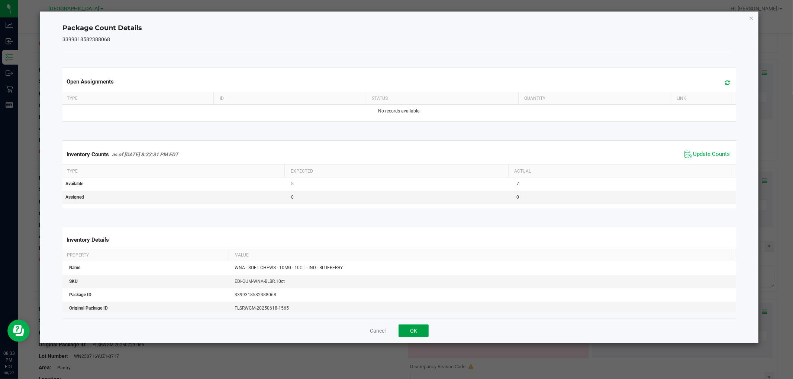
click at [417, 331] on button "OK" at bounding box center [413, 331] width 30 height 13
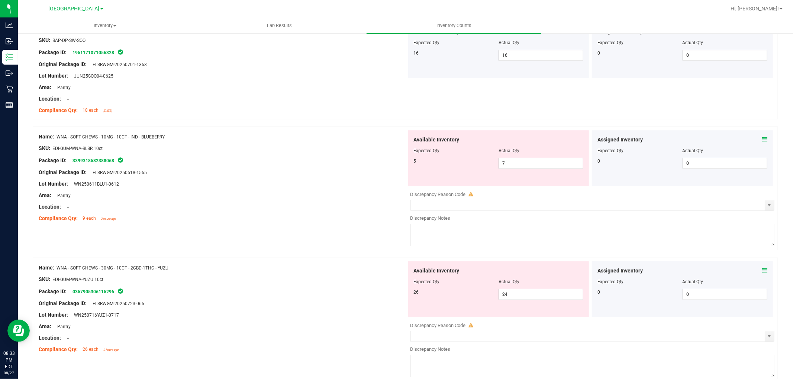
scroll to position [1977, 0]
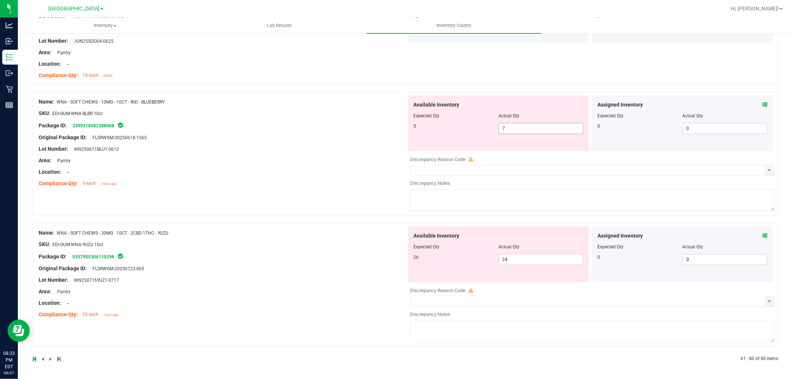
click at [556, 130] on span "7 7" at bounding box center [540, 128] width 85 height 11
type input "5"
click at [321, 207] on div "Name: WNA - SOFT CHEWS - 10MG - 10CT - IND - BLUEBERRY SKU: EDI-GUM-WNA-BLBR.10…" at bounding box center [405, 154] width 745 height 124
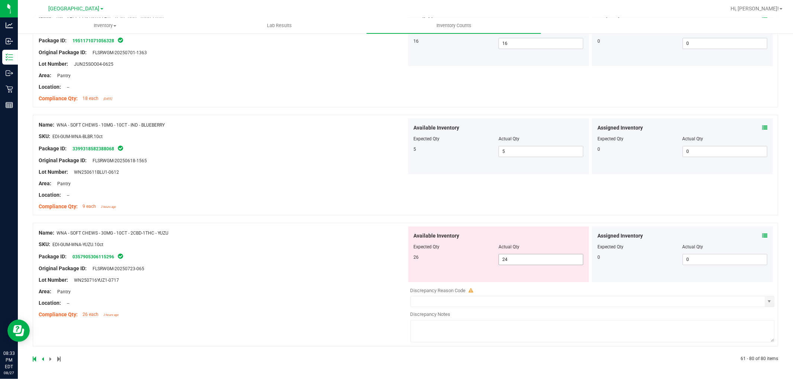
click at [535, 259] on span "24 24" at bounding box center [540, 259] width 85 height 11
click at [762, 238] on icon at bounding box center [764, 235] width 5 height 5
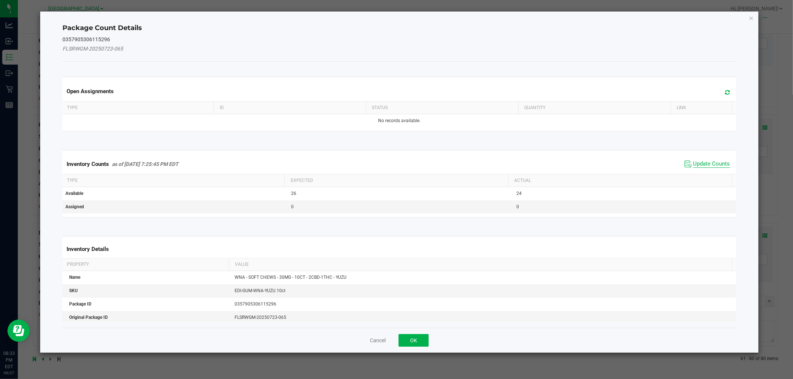
click at [710, 166] on span "Update Counts" at bounding box center [711, 164] width 37 height 7
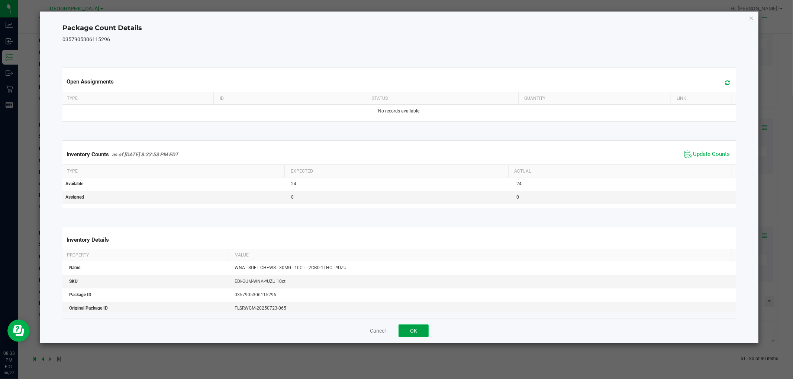
click at [425, 333] on button "OK" at bounding box center [413, 331] width 30 height 13
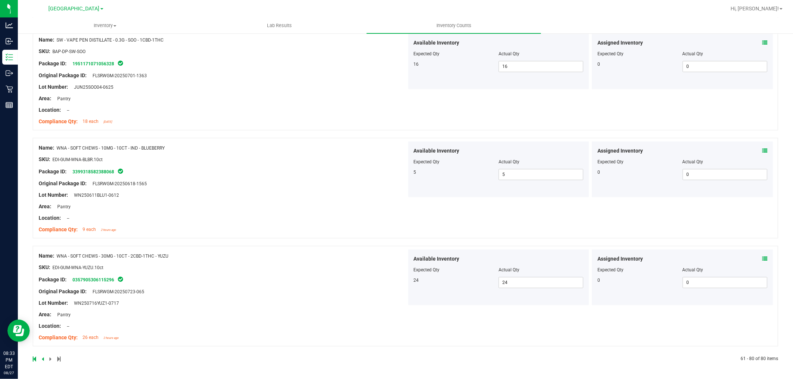
scroll to position [1930, 0]
click at [42, 359] on icon at bounding box center [43, 359] width 2 height 4
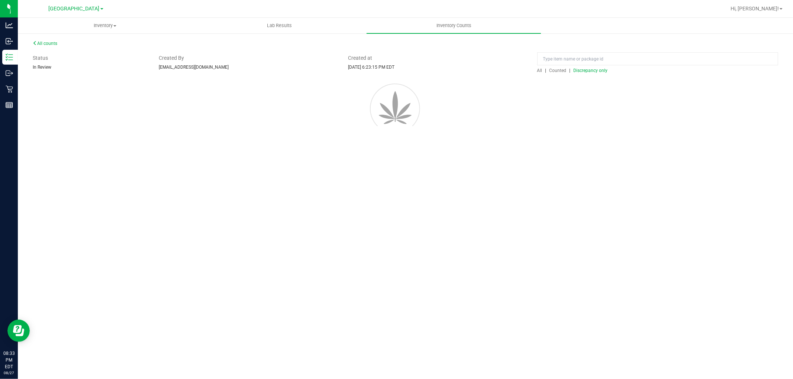
scroll to position [0, 0]
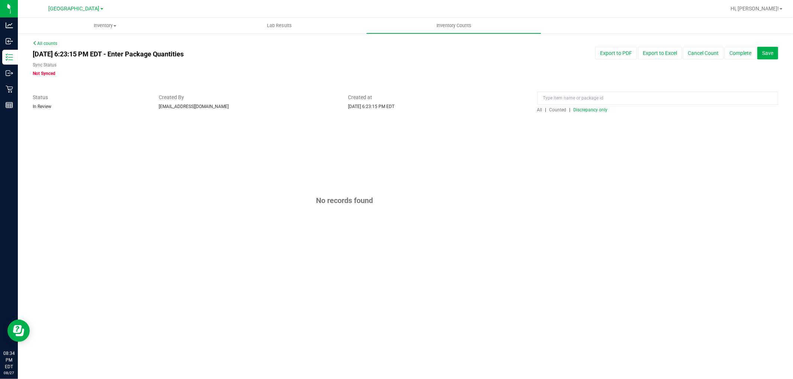
click at [599, 111] on span "Discrepancy only" at bounding box center [590, 109] width 34 height 5
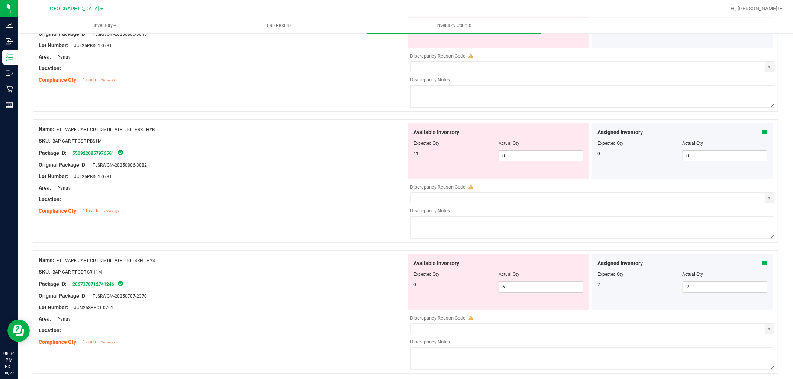
scroll to position [2398, 0]
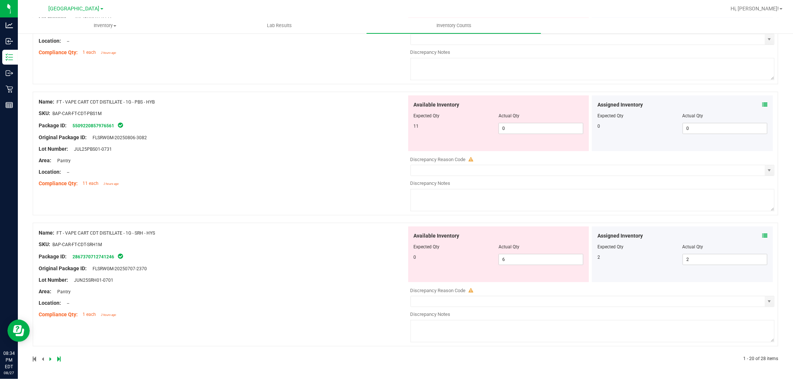
click at [58, 358] on icon at bounding box center [58, 359] width 3 height 4
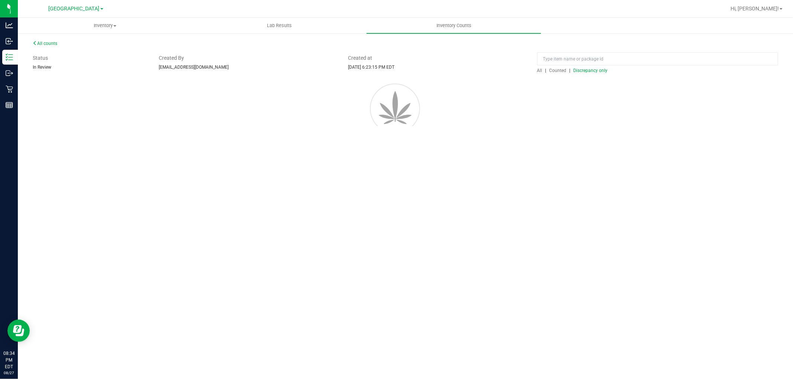
scroll to position [0, 0]
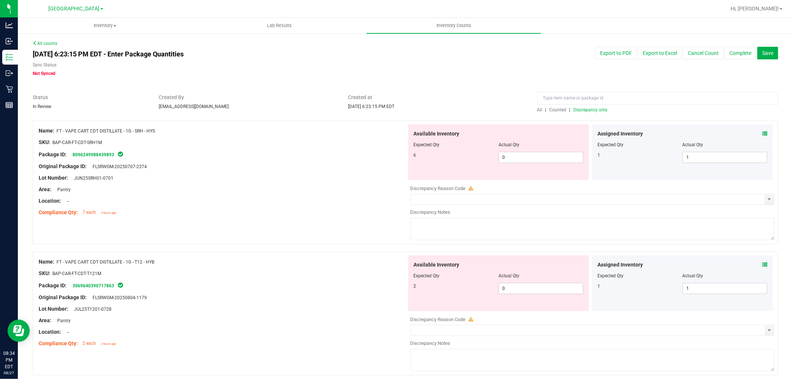
click at [762, 133] on icon at bounding box center [764, 133] width 5 height 5
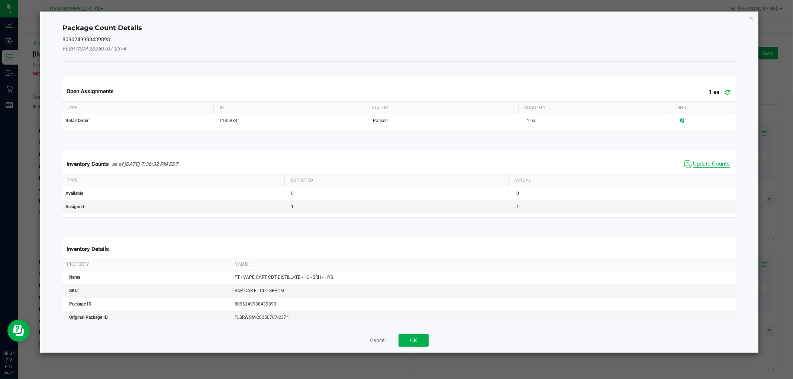
click at [714, 162] on span "Update Counts" at bounding box center [711, 164] width 37 height 7
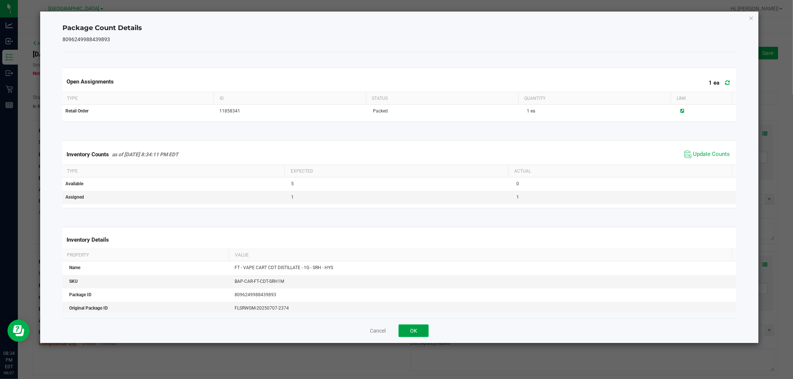
click at [422, 330] on button "OK" at bounding box center [413, 331] width 30 height 13
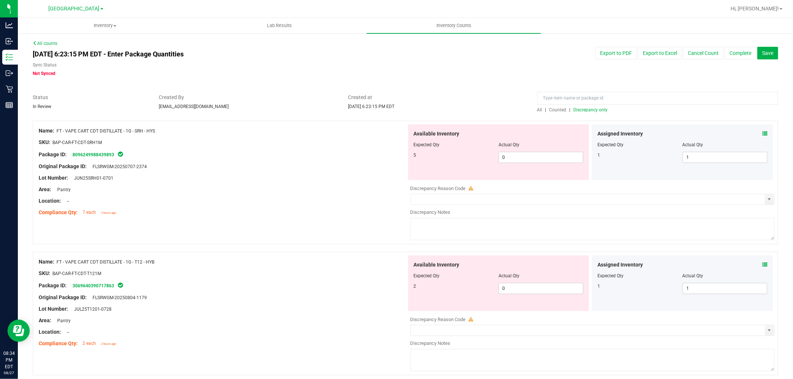
click at [762, 264] on icon at bounding box center [764, 264] width 5 height 5
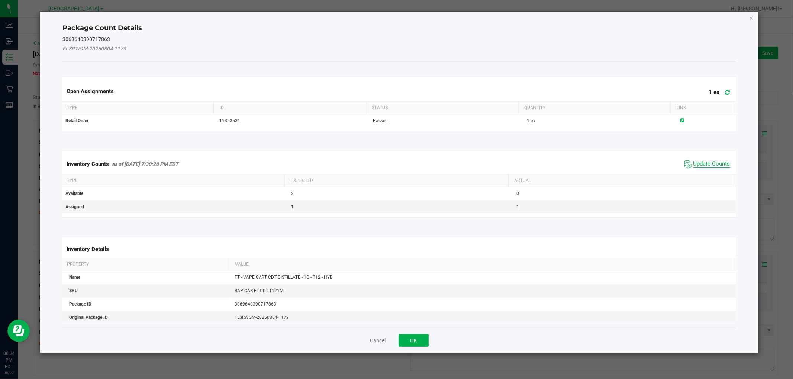
click at [697, 165] on span "Update Counts" at bounding box center [711, 164] width 37 height 7
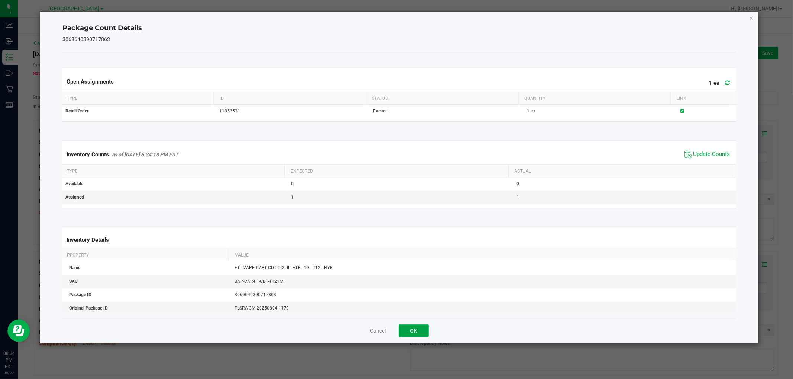
click at [410, 331] on button "OK" at bounding box center [413, 331] width 30 height 13
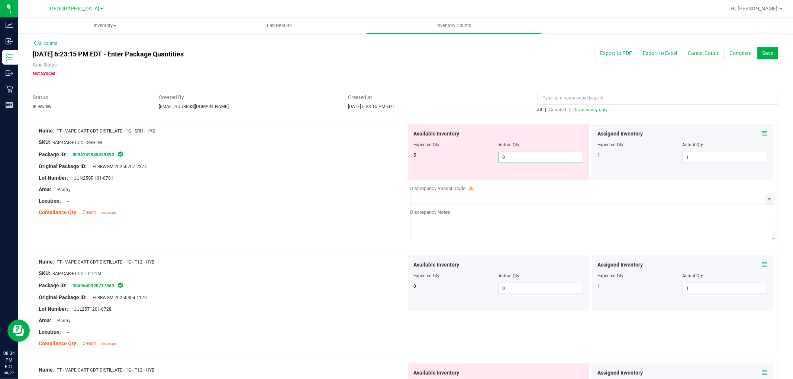
click at [550, 159] on span "0 0" at bounding box center [540, 157] width 85 height 11
type input "5"
click at [359, 283] on div "Name: FT - VAPE CART CDT DISTILLATE - 1G - T12 - HYB SKU: BAP-CAR-FT-CDT-T121M …" at bounding box center [223, 303] width 368 height 95
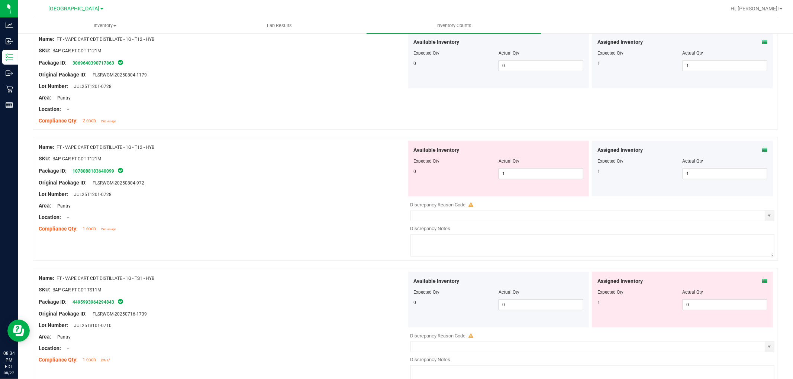
scroll to position [206, 0]
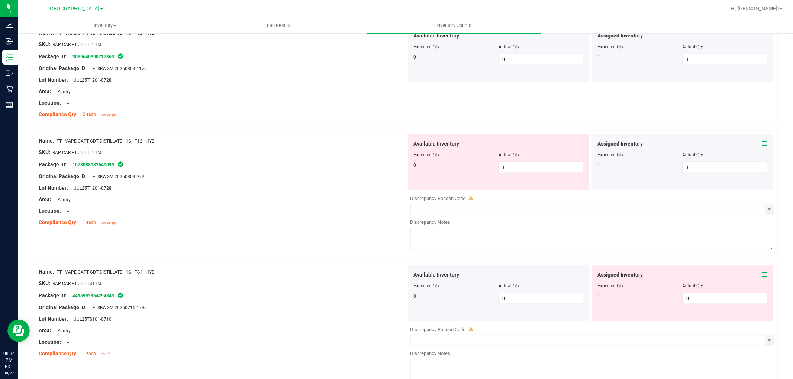
click at [762, 144] on icon at bounding box center [764, 143] width 5 height 5
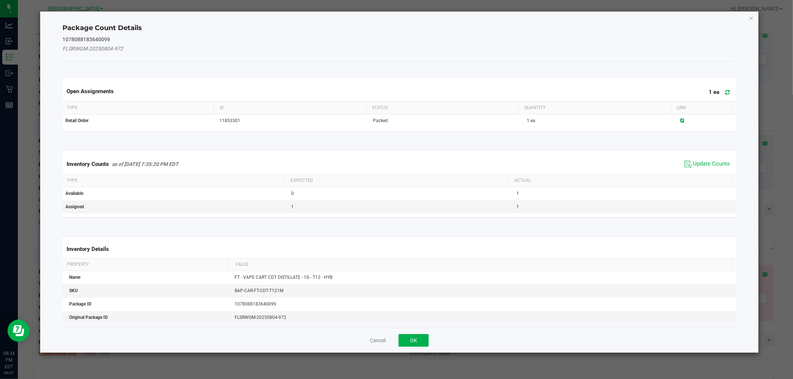
click at [709, 160] on span "Update Counts" at bounding box center [706, 164] width 49 height 11
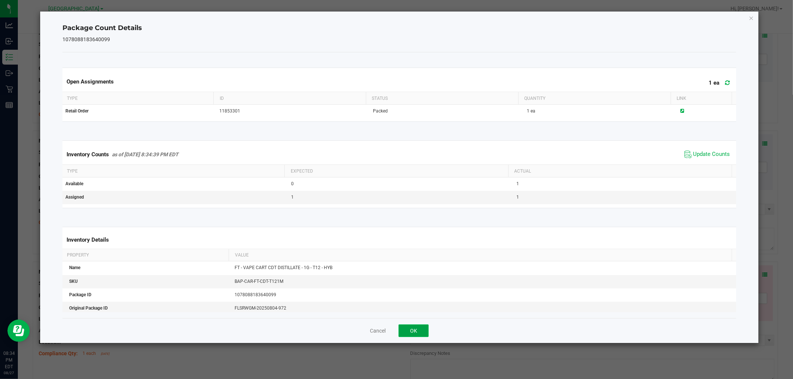
click at [419, 325] on button "OK" at bounding box center [413, 331] width 30 height 13
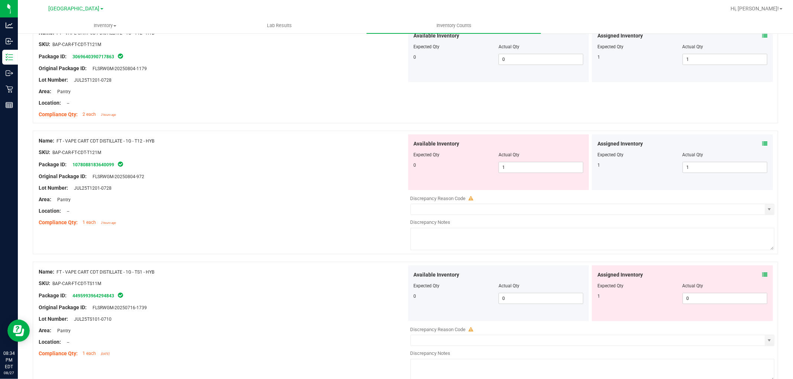
click at [762, 274] on icon at bounding box center [764, 274] width 5 height 5
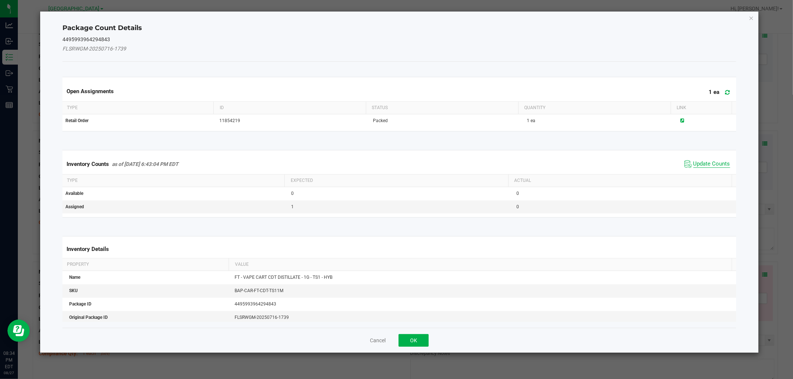
click at [710, 166] on span "Update Counts" at bounding box center [711, 164] width 37 height 7
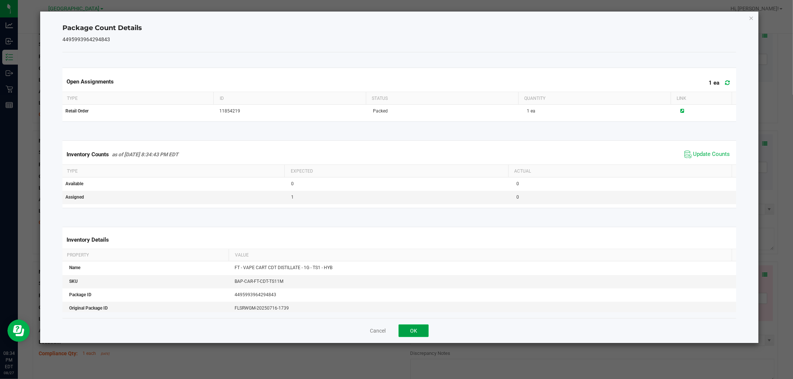
click at [418, 330] on button "OK" at bounding box center [413, 331] width 30 height 13
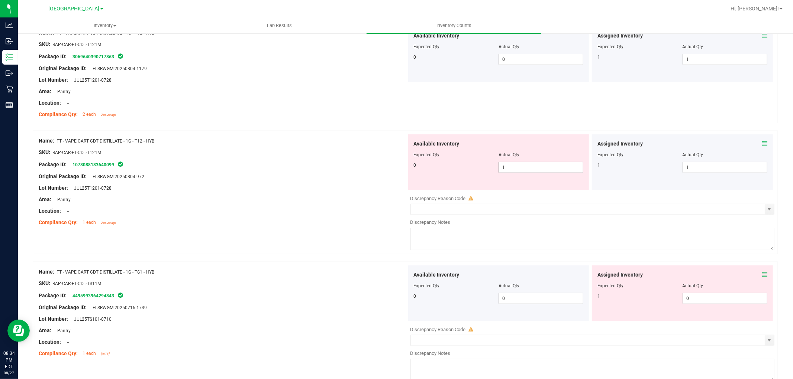
click at [518, 168] on span "1 1" at bounding box center [540, 167] width 85 height 11
type input "0"
click at [341, 198] on div "Area: Pantry" at bounding box center [223, 200] width 368 height 8
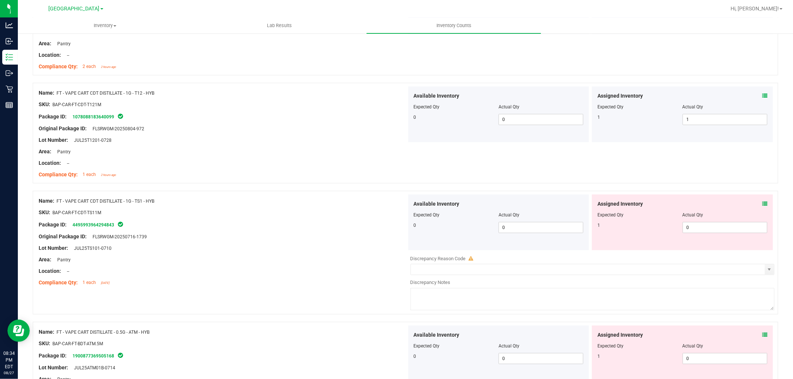
scroll to position [330, 0]
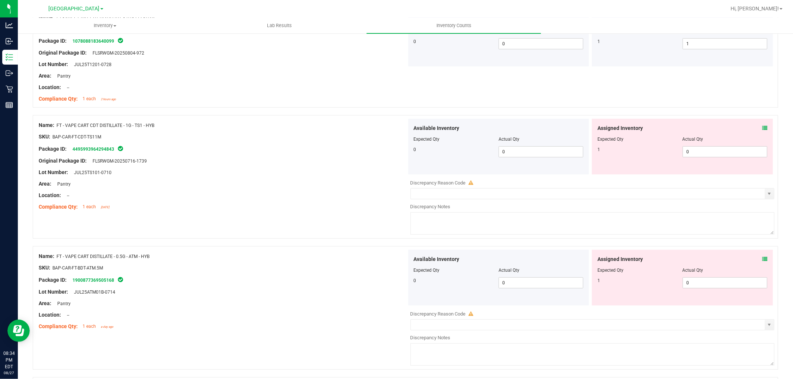
click at [762, 126] on icon at bounding box center [764, 128] width 5 height 5
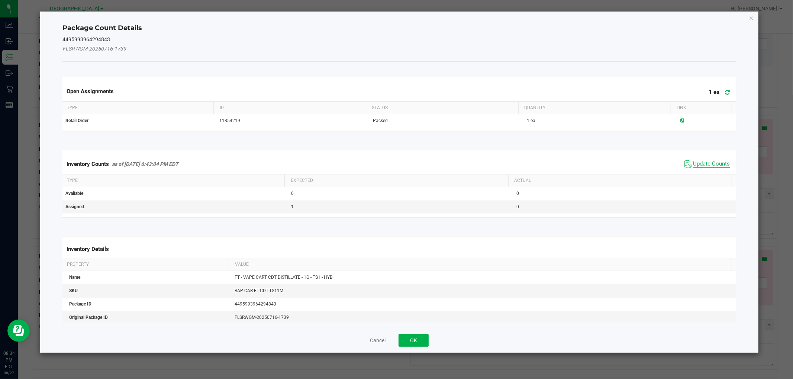
click at [712, 162] on span "Update Counts" at bounding box center [711, 164] width 37 height 7
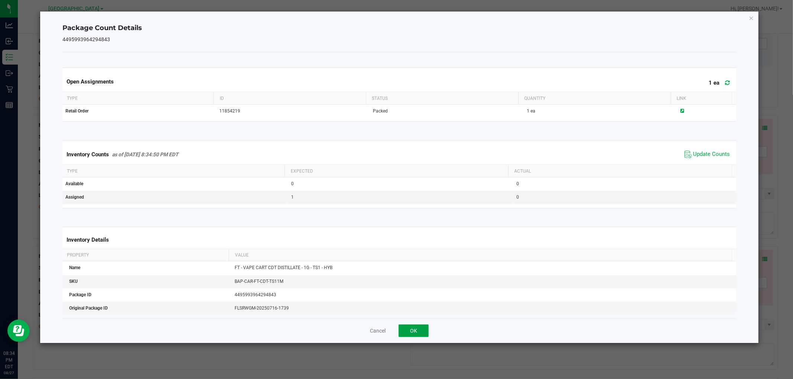
click at [417, 333] on button "OK" at bounding box center [413, 331] width 30 height 13
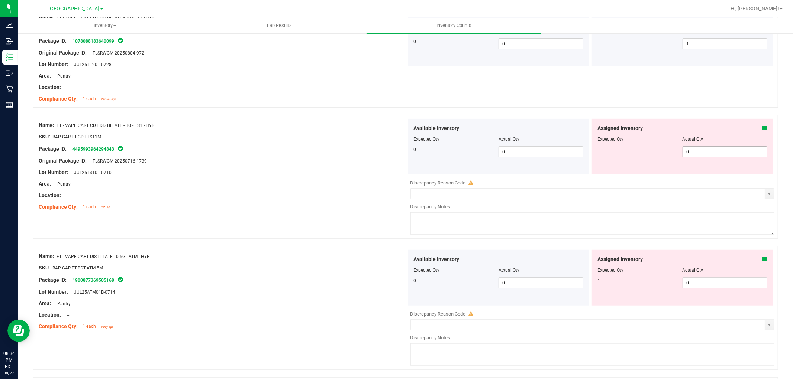
click at [699, 149] on span "0 0" at bounding box center [724, 151] width 85 height 11
type input "1"
click at [242, 133] on div "SKU: BAP-CAR-FT-CDT-TS11M" at bounding box center [223, 137] width 368 height 8
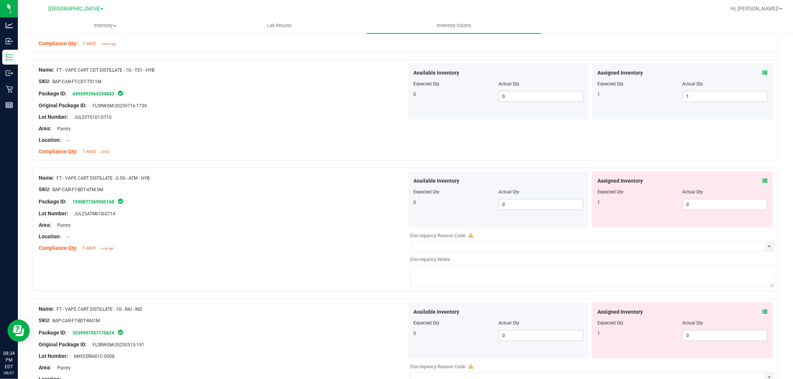
scroll to position [454, 0]
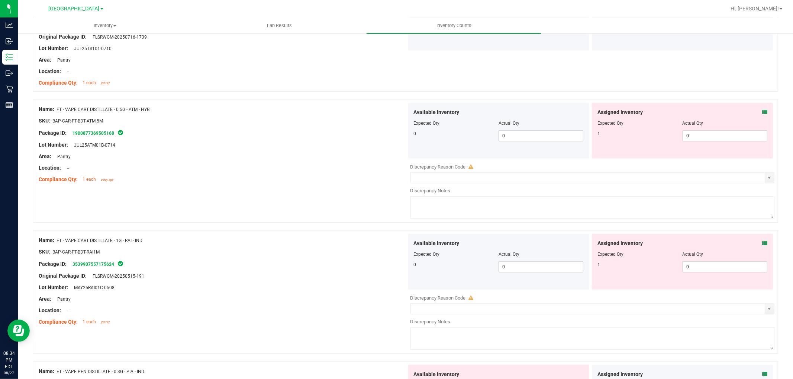
click at [762, 111] on icon at bounding box center [764, 112] width 5 height 5
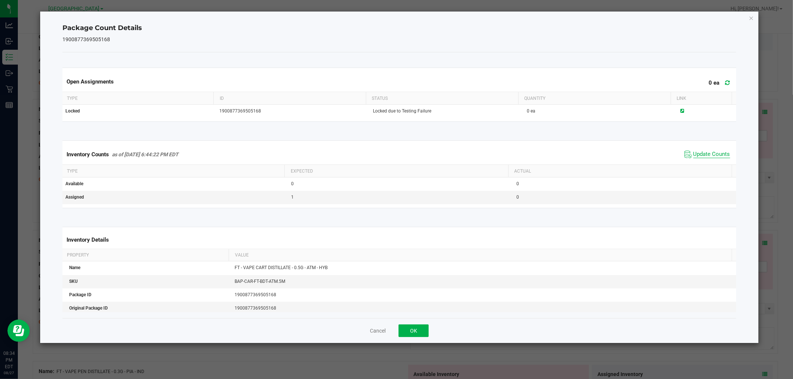
click at [701, 154] on span "Update Counts" at bounding box center [711, 154] width 37 height 7
click at [423, 333] on button "OK" at bounding box center [413, 331] width 30 height 13
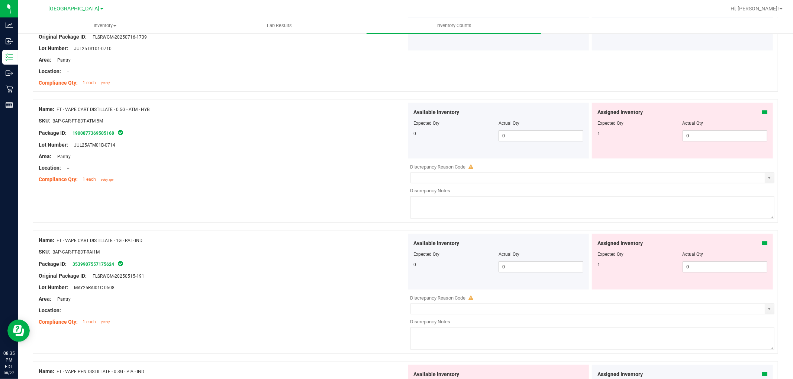
click at [762, 241] on icon at bounding box center [764, 243] width 5 height 5
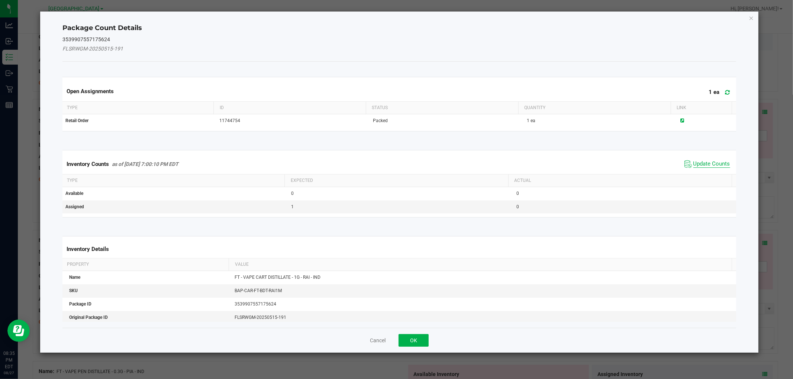
click at [706, 162] on span "Update Counts" at bounding box center [711, 164] width 37 height 7
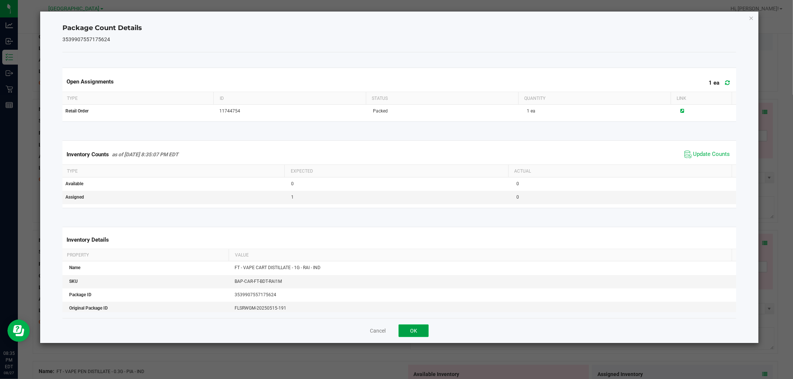
click at [417, 333] on button "OK" at bounding box center [413, 331] width 30 height 13
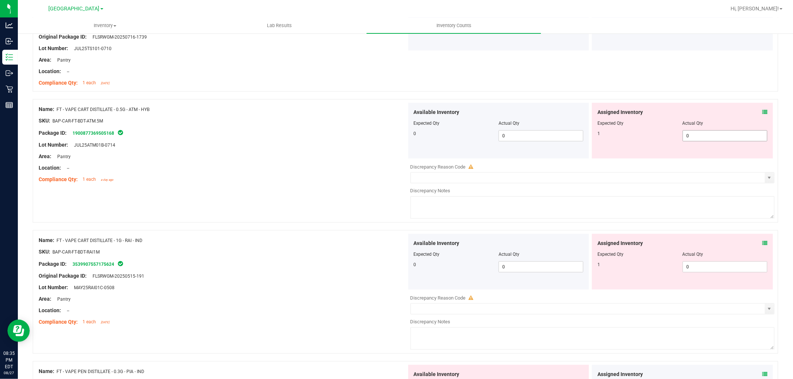
click at [728, 135] on span "0 0" at bounding box center [724, 135] width 85 height 11
type input "1"
click at [719, 270] on div "Available Inventory Expected Qty Actual Qty 0 0 0" at bounding box center [590, 293] width 368 height 118
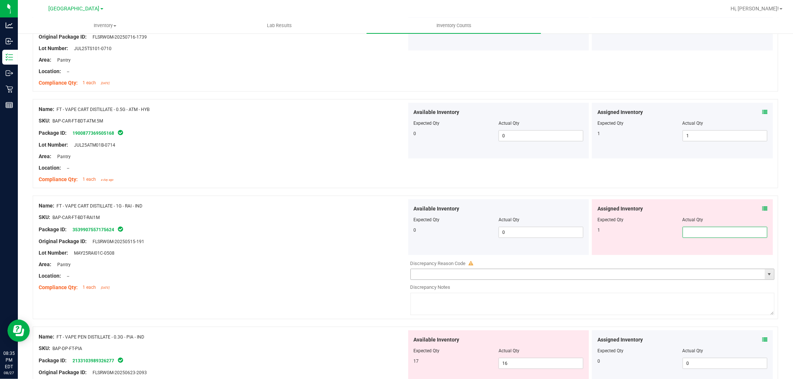
type input "1"
click at [333, 265] on div "Area: Pantry" at bounding box center [223, 265] width 368 height 8
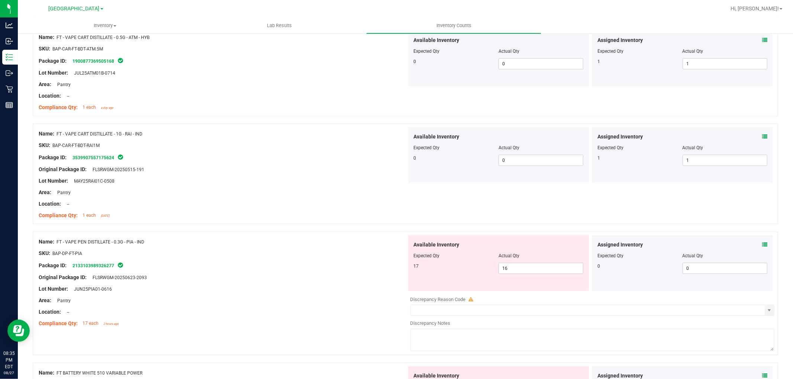
scroll to position [660, 0]
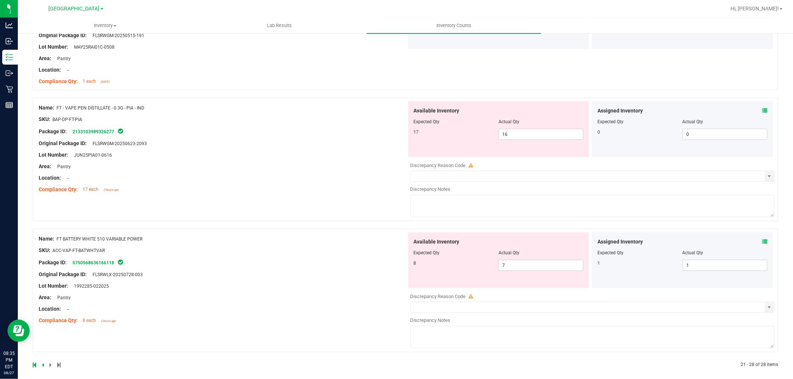
click at [762, 110] on icon at bounding box center [764, 110] width 5 height 5
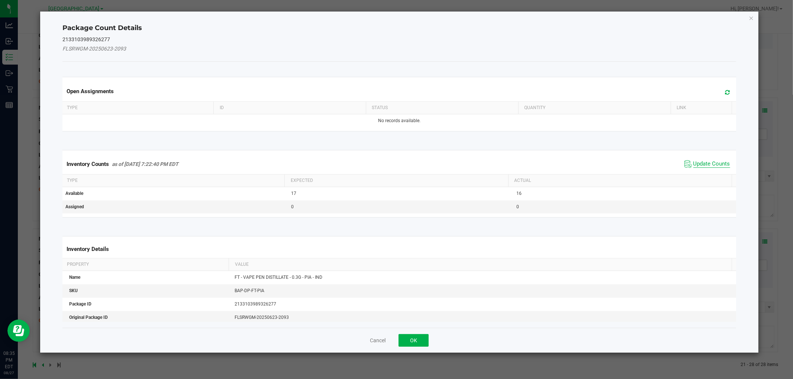
click at [711, 165] on span "Update Counts" at bounding box center [711, 164] width 37 height 7
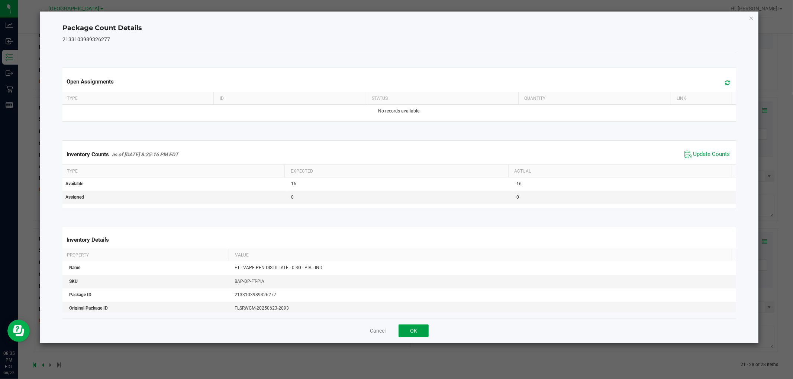
click at [422, 333] on button "OK" at bounding box center [413, 331] width 30 height 13
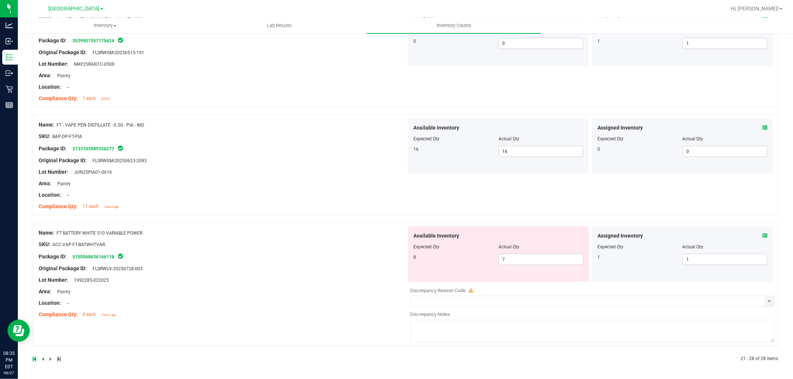
scroll to position [644, 0]
click at [762, 234] on icon at bounding box center [764, 235] width 5 height 5
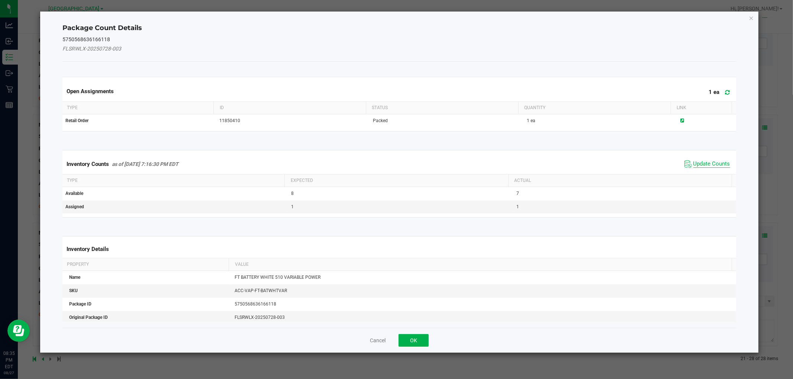
click at [695, 164] on span "Update Counts" at bounding box center [711, 164] width 37 height 7
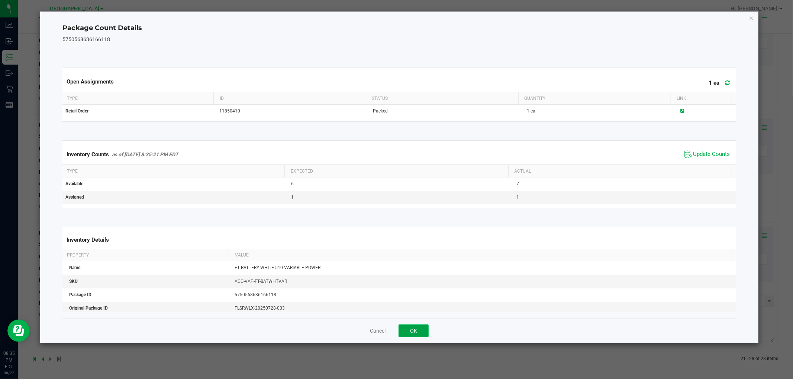
click at [420, 331] on button "OK" at bounding box center [413, 331] width 30 height 13
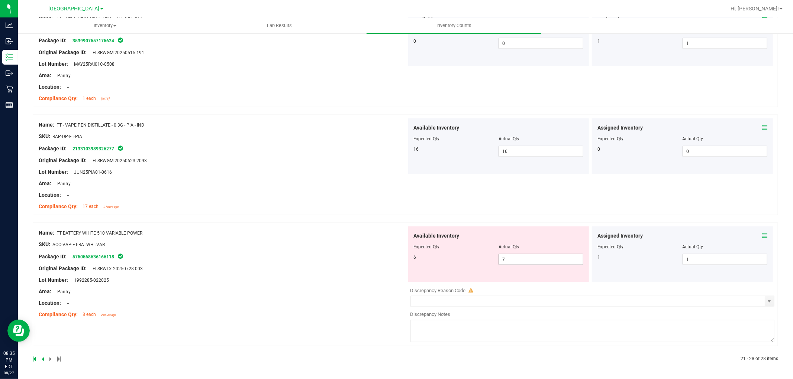
click at [519, 261] on span "7 7" at bounding box center [540, 259] width 85 height 11
type input "6"
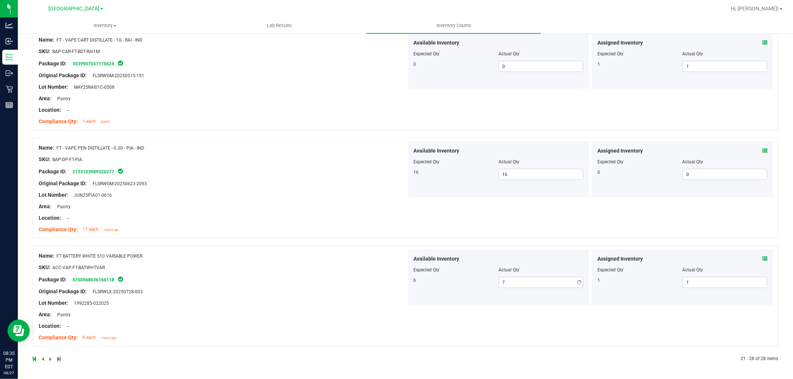
type input "6"
click at [388, 306] on div "Name: FT BATTERY WHITE 510 VARIABLE POWER SKU: ACC-VAP-FT-BATWHTVAR Package ID:…" at bounding box center [223, 297] width 368 height 95
click at [42, 357] on icon at bounding box center [43, 359] width 2 height 4
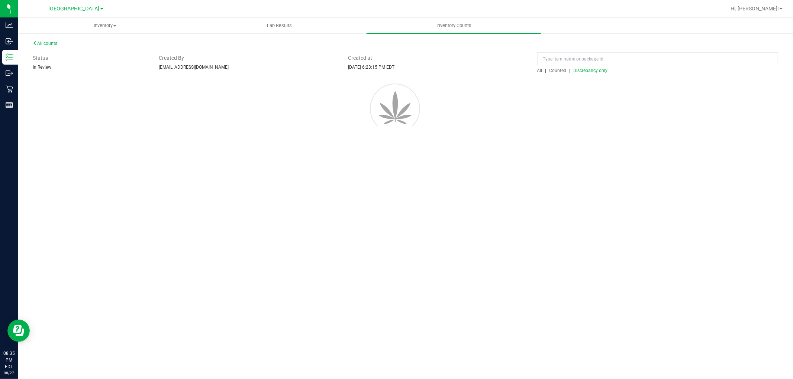
scroll to position [0, 0]
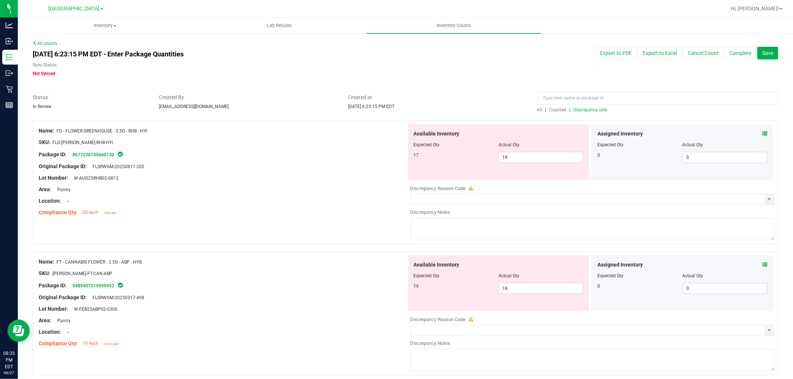
click at [755, 135] on div "Assigned Inventory" at bounding box center [682, 134] width 170 height 8
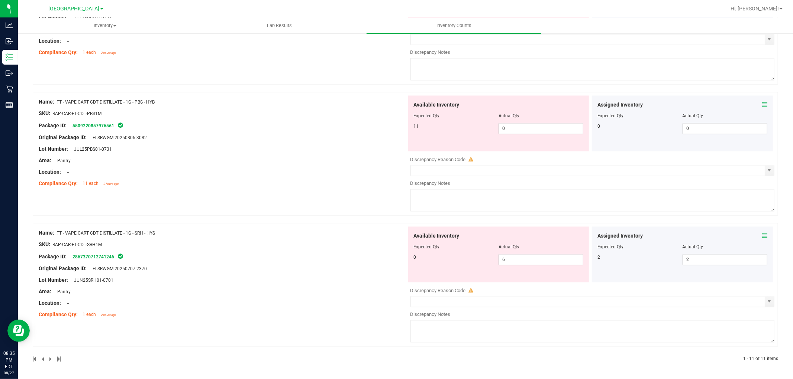
scroll to position [1214, 0]
click at [762, 235] on icon at bounding box center [764, 235] width 5 height 5
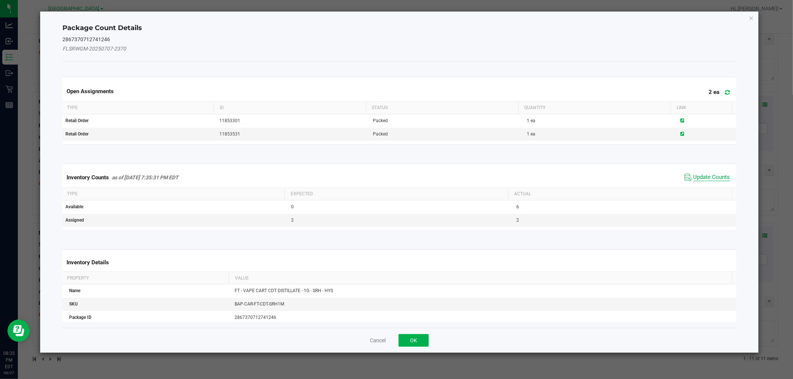
click at [701, 175] on span "Update Counts" at bounding box center [711, 177] width 37 height 7
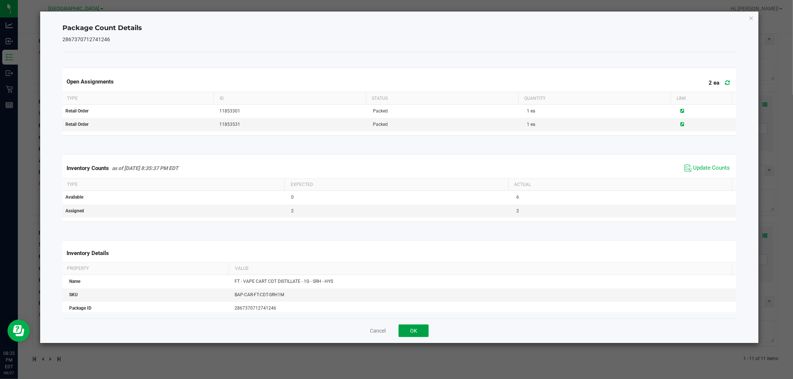
click at [406, 327] on button "OK" at bounding box center [413, 331] width 30 height 13
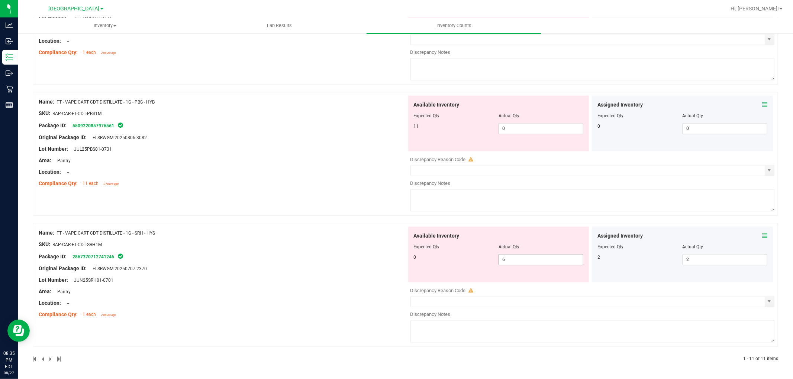
click at [548, 258] on span "6 6" at bounding box center [540, 259] width 85 height 11
type input "1"
type input "0"
click at [250, 272] on div "Name: FT - VAPE CART CDT DISTILLATE - 1G - SRH - HYS SKU: BAP-CAR-FT-CDT-SRH1M …" at bounding box center [223, 274] width 368 height 95
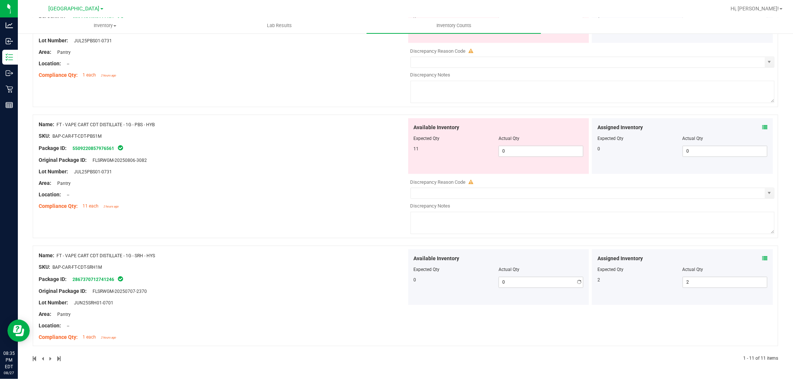
scroll to position [1190, 0]
click at [762, 126] on icon at bounding box center [764, 127] width 5 height 5
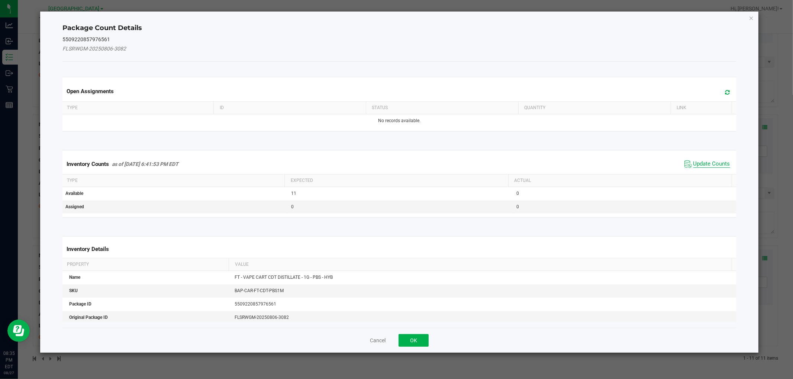
click at [715, 163] on span "Update Counts" at bounding box center [711, 164] width 37 height 7
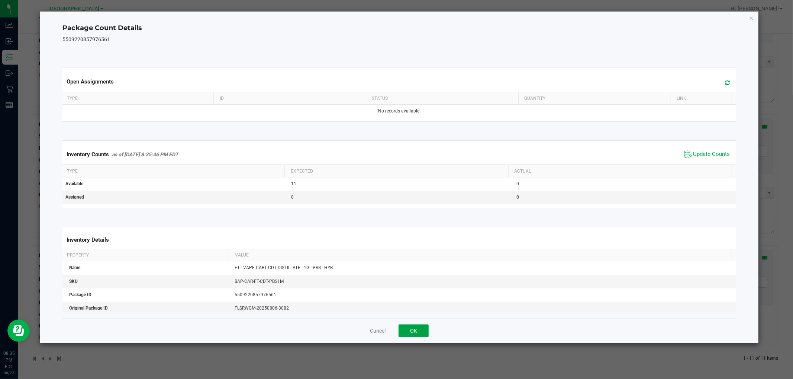
click at [414, 335] on button "OK" at bounding box center [413, 331] width 30 height 13
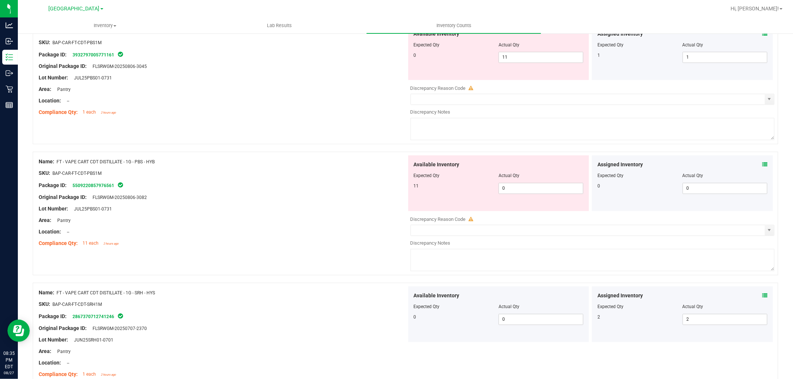
scroll to position [1108, 0]
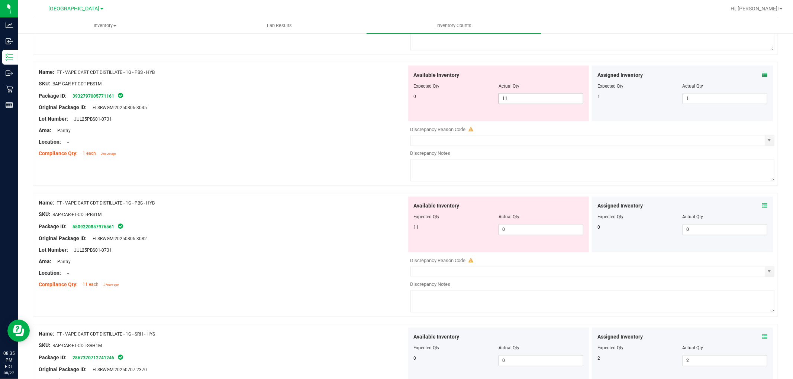
click at [540, 98] on span "11 11" at bounding box center [540, 98] width 85 height 11
type input "1"
type input "0"
click at [528, 233] on div "Available Inventory Expected Qty Actual Qty 11 0 0" at bounding box center [498, 225] width 181 height 56
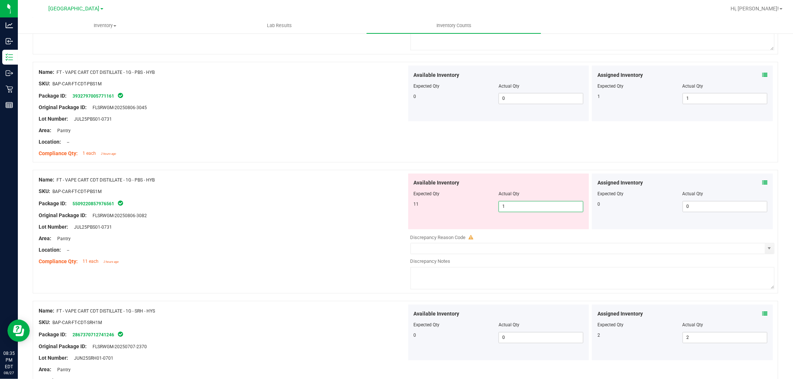
type input "11"
click at [354, 212] on div at bounding box center [223, 210] width 368 height 4
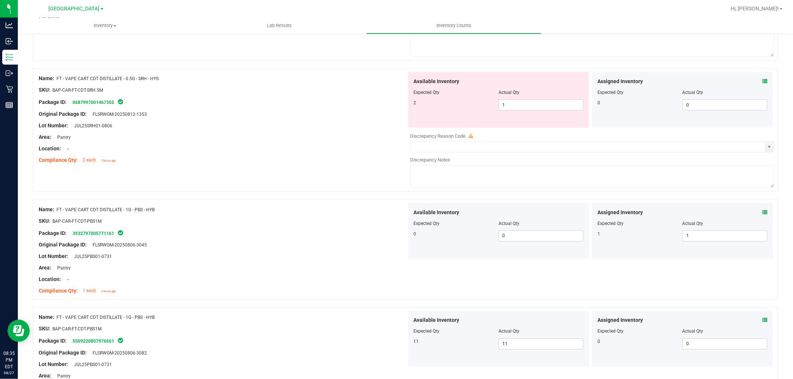
scroll to position [943, 0]
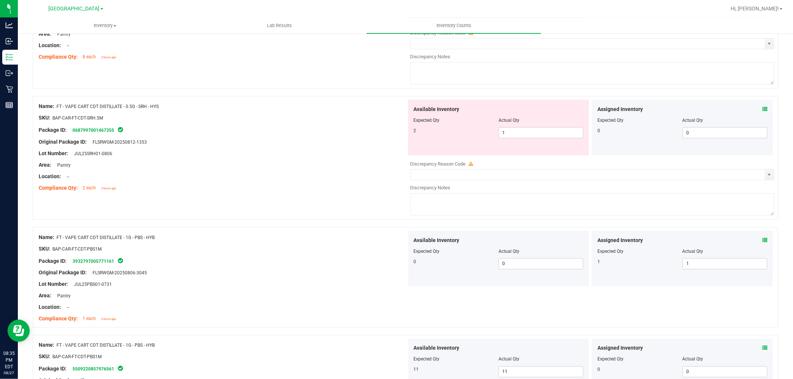
click at [762, 110] on icon at bounding box center [764, 109] width 5 height 5
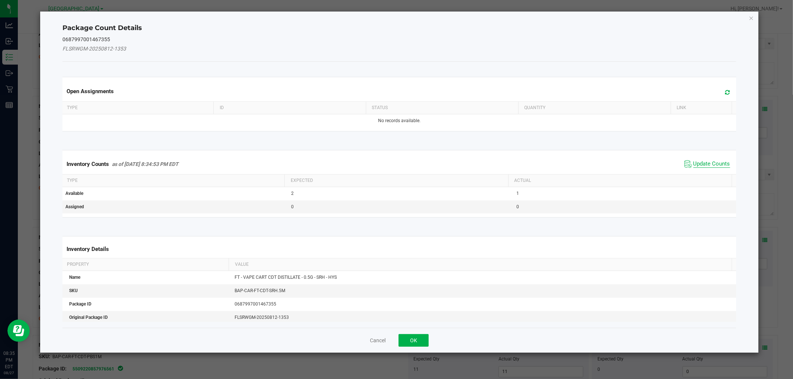
click at [709, 162] on span "Update Counts" at bounding box center [711, 164] width 37 height 7
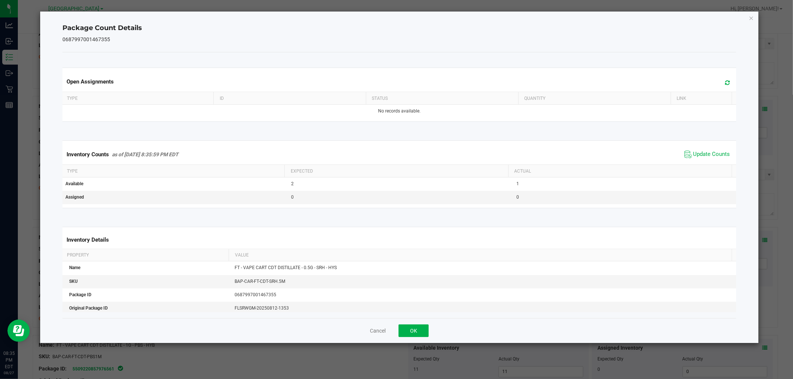
click at [422, 338] on div "Cancel OK" at bounding box center [398, 330] width 673 height 25
click at [420, 328] on button "OK" at bounding box center [413, 331] width 30 height 13
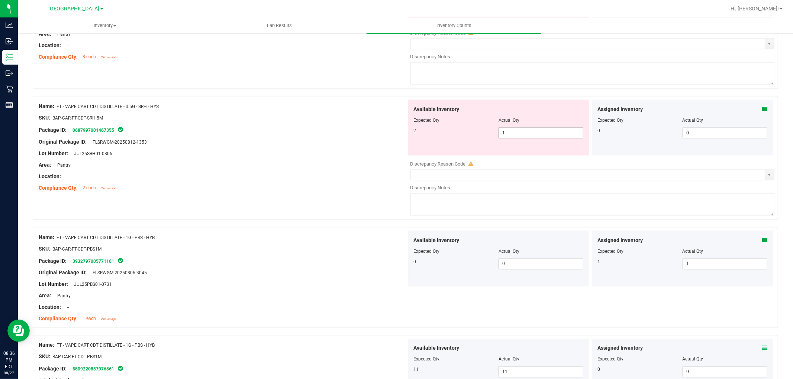
click at [528, 139] on span "1 1" at bounding box center [540, 132] width 85 height 11
type input "2"
click at [370, 165] on div "Area: Pantry" at bounding box center [223, 165] width 368 height 8
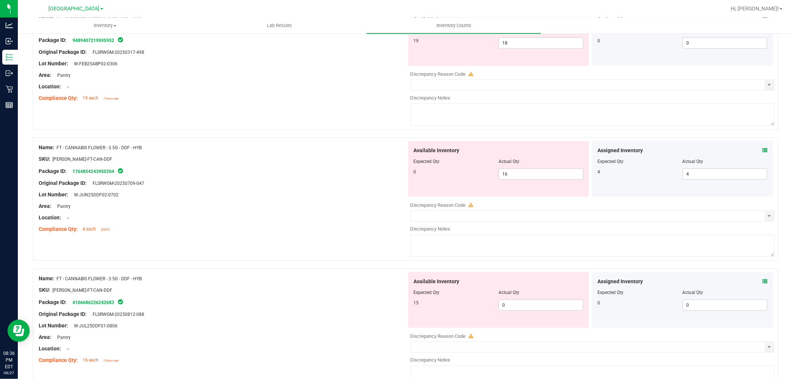
scroll to position [241, 0]
